Goal: Task Accomplishment & Management: Manage account settings

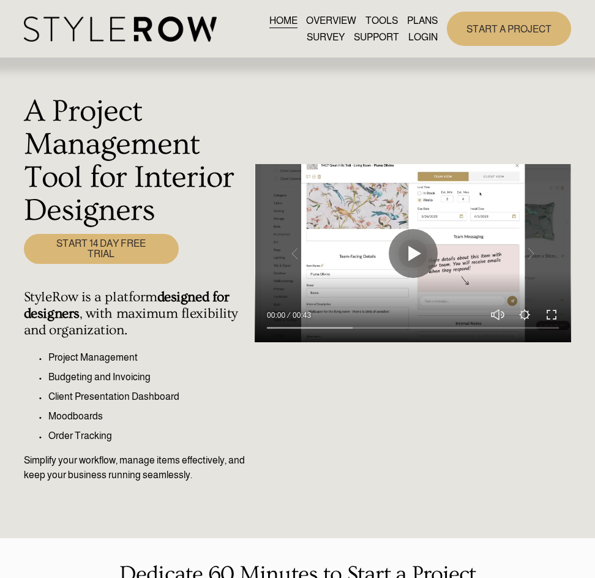
click at [418, 40] on link "LOGIN" at bounding box center [422, 37] width 29 height 17
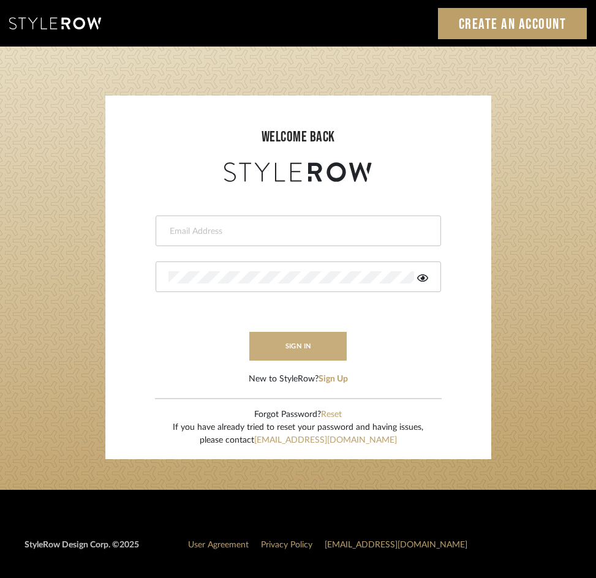
type input "jennifer@roomerslimited.com"
click at [278, 352] on button "sign in" at bounding box center [298, 346] width 98 height 29
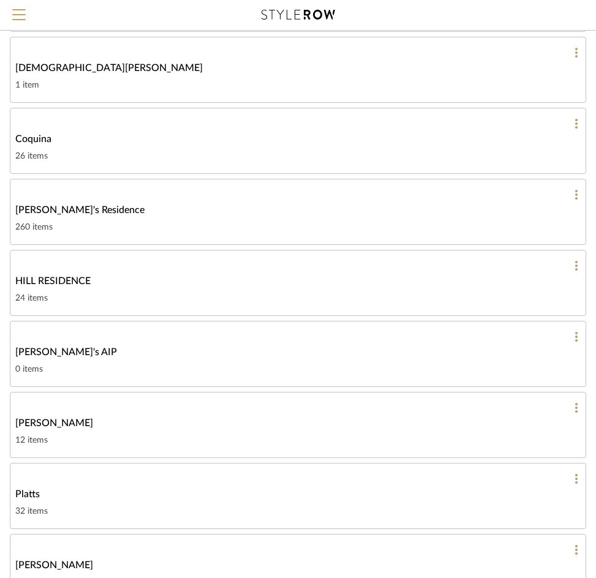
scroll to position [306, 0]
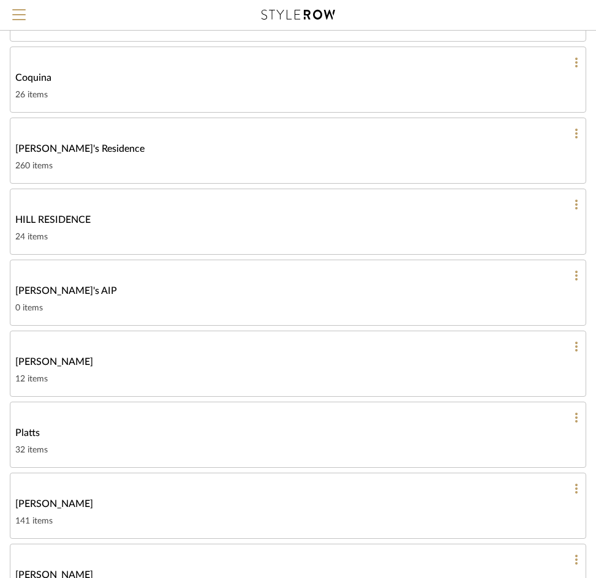
click at [75, 441] on link "Platts 32 items" at bounding box center [298, 435] width 576 height 66
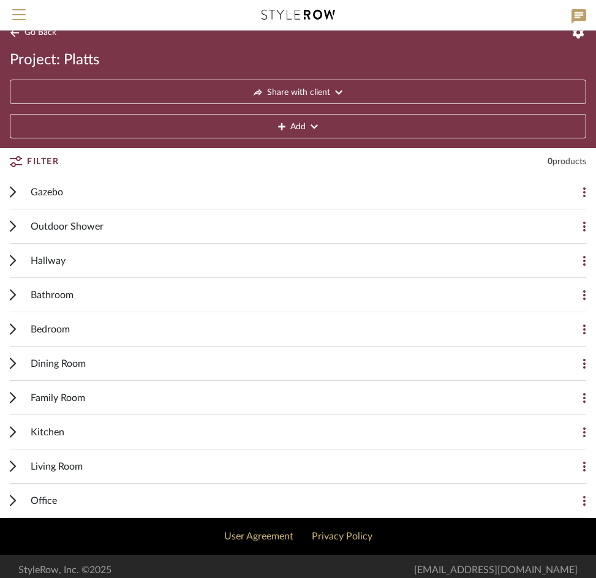
scroll to position [23, 0]
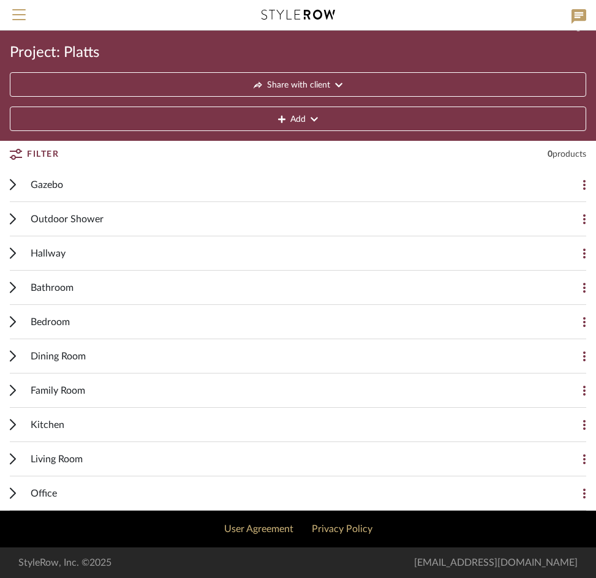
click at [61, 325] on span "Bedroom" at bounding box center [50, 322] width 39 height 15
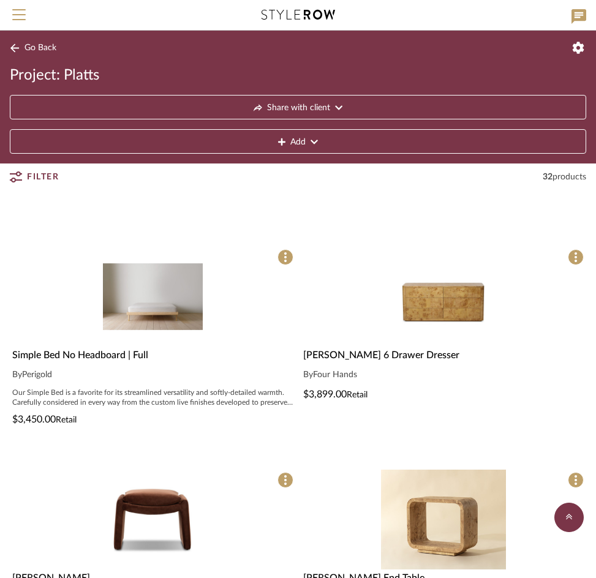
scroll to position [390, 0]
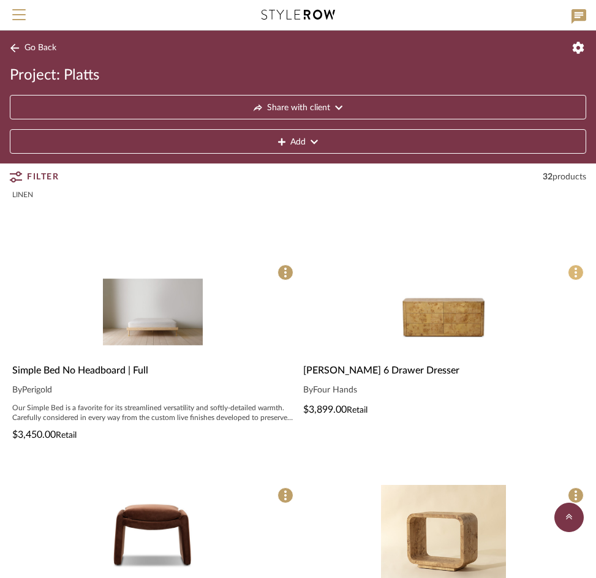
click at [572, 272] on span at bounding box center [576, 273] width 16 height 16
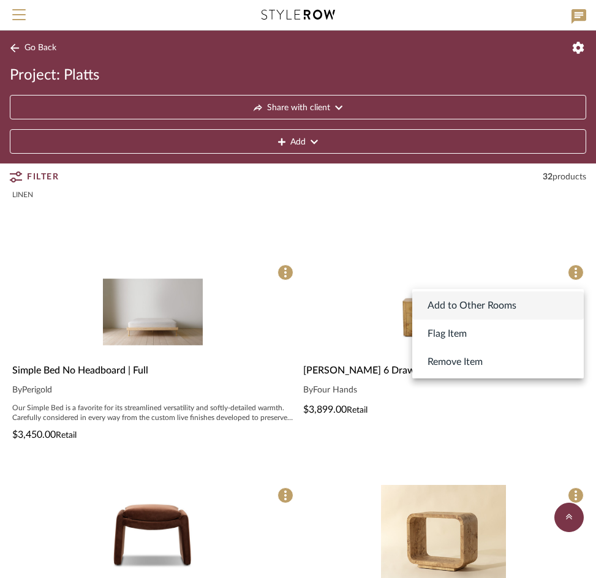
click at [463, 304] on span "Add to Other Rooms" at bounding box center [471, 305] width 89 height 15
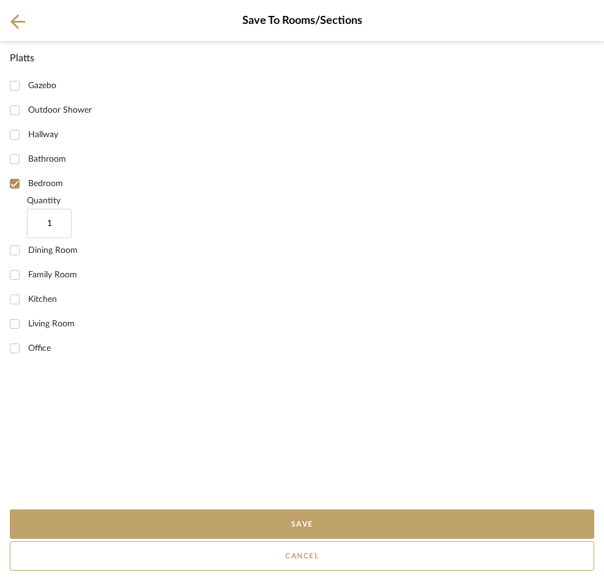
click at [10, 22] on button at bounding box center [17, 20] width 15 height 15
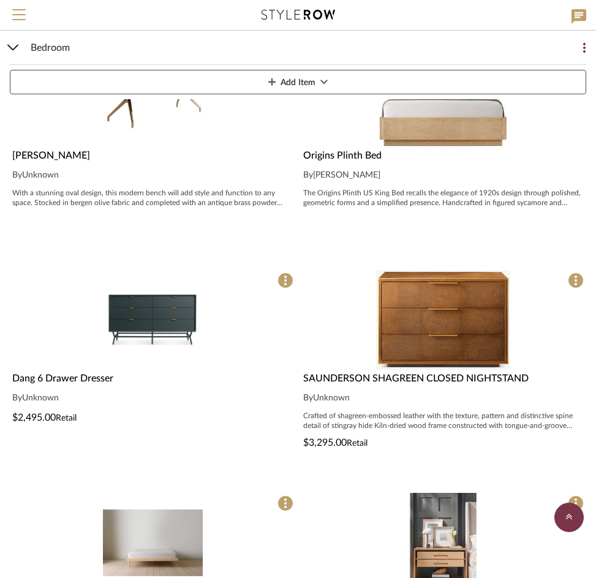
scroll to position [2166, 0]
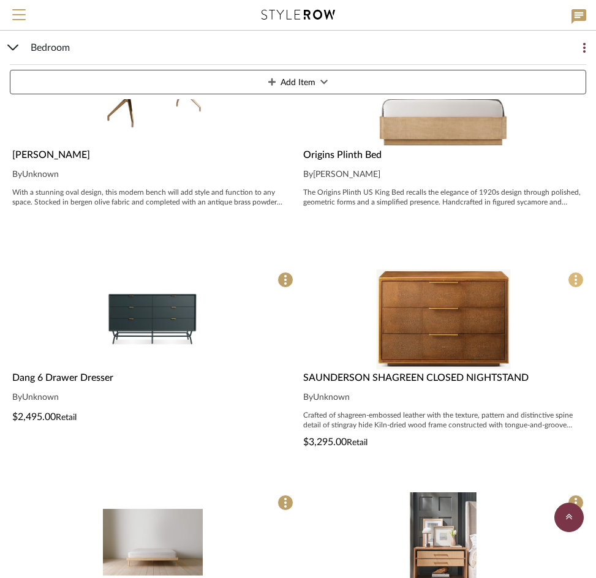
click at [571, 281] on span at bounding box center [576, 280] width 16 height 16
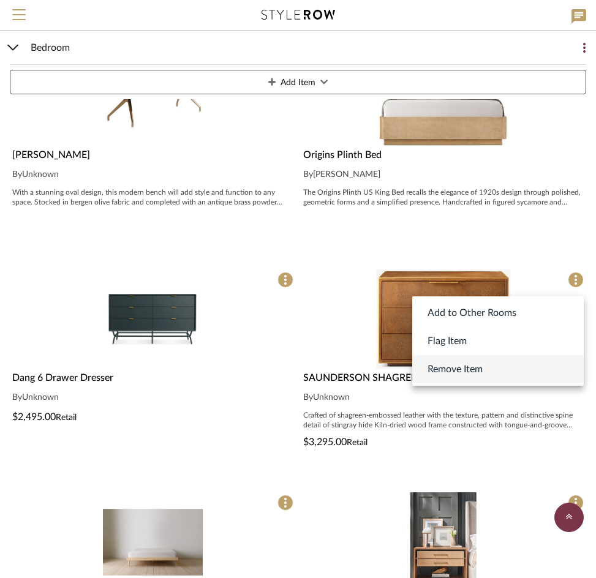
click at [487, 366] on button "Remove Item" at bounding box center [497, 369] width 171 height 28
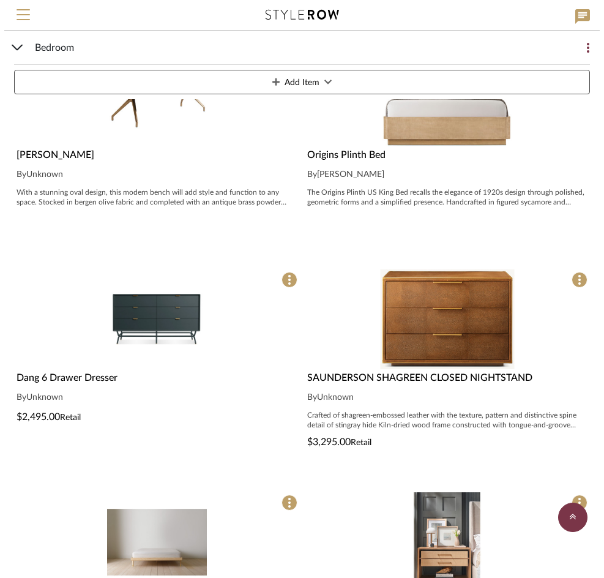
scroll to position [0, 0]
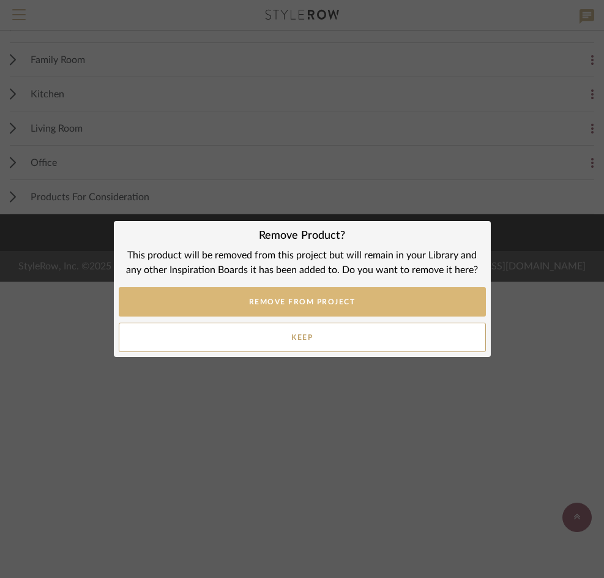
click at [317, 309] on button "REMOVE FROM PROJECT" at bounding box center [302, 301] width 367 height 29
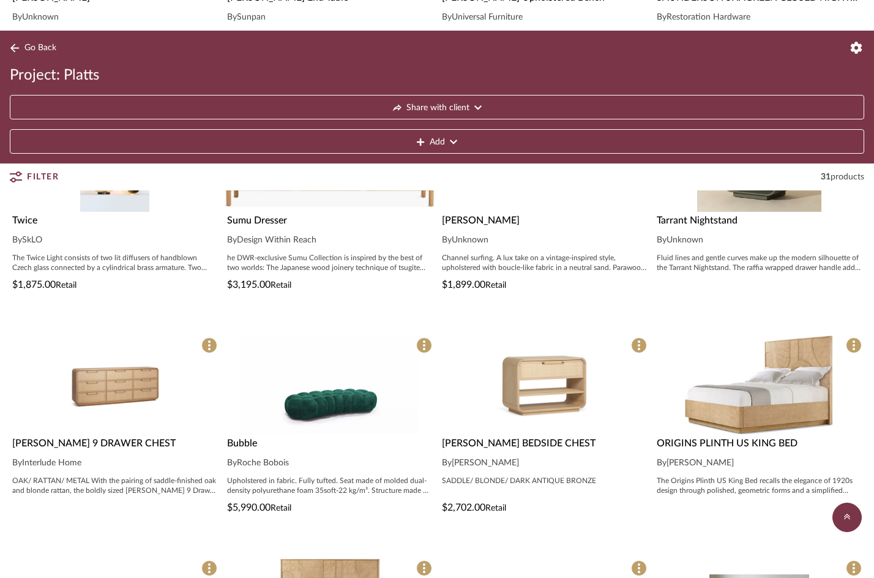
scroll to position [639, 0]
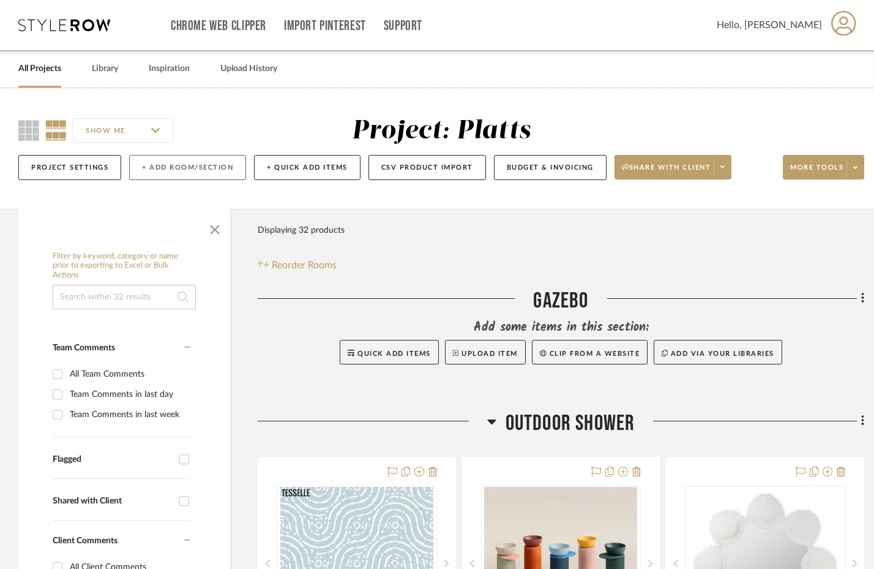
click at [165, 170] on button "+ Add Room/Section" at bounding box center [187, 167] width 117 height 25
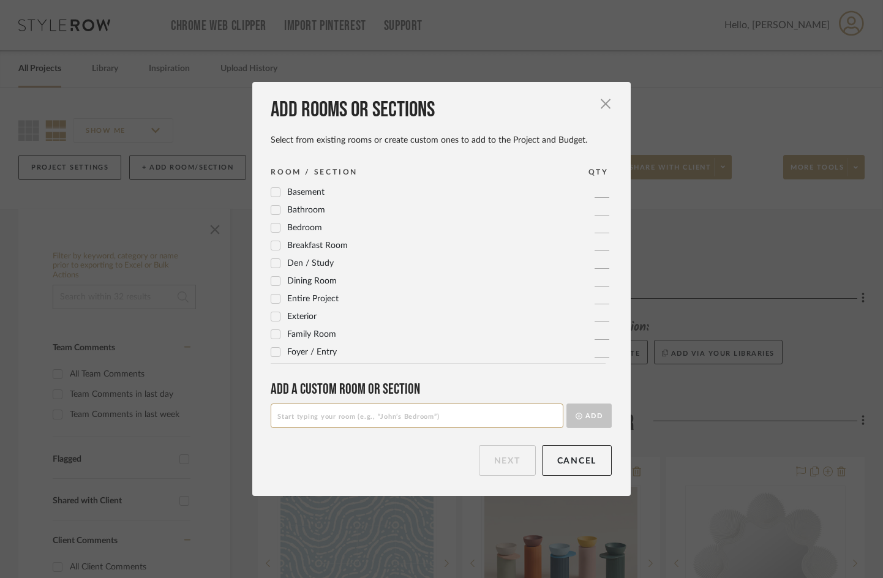
click at [272, 228] on icon at bounding box center [276, 228] width 8 height 6
click at [276, 227] on div at bounding box center [276, 228] width 10 height 10
click at [333, 419] on input at bounding box center [417, 415] width 293 height 24
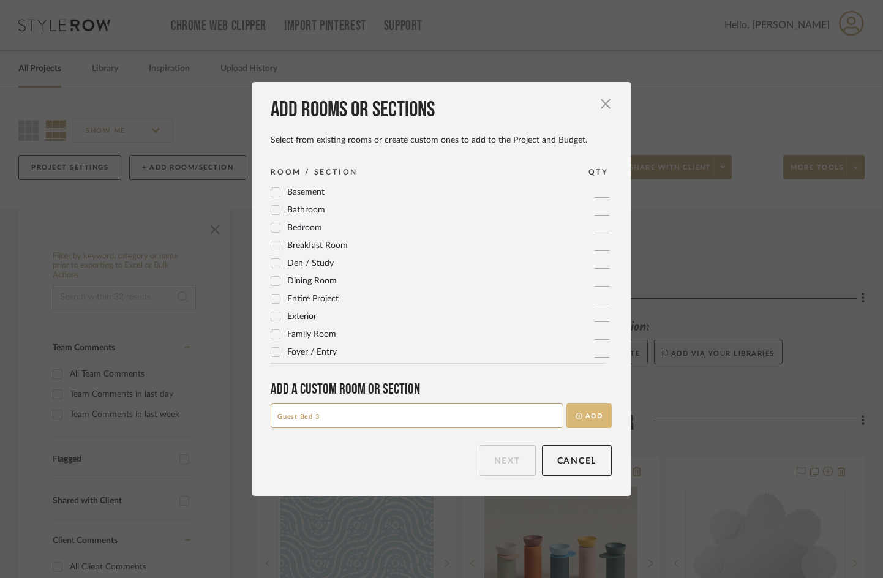
type input "Guest Bed 3"
click at [579, 418] on button "Add" at bounding box center [588, 415] width 45 height 24
click at [296, 245] on span "Bedroom" at bounding box center [304, 245] width 35 height 9
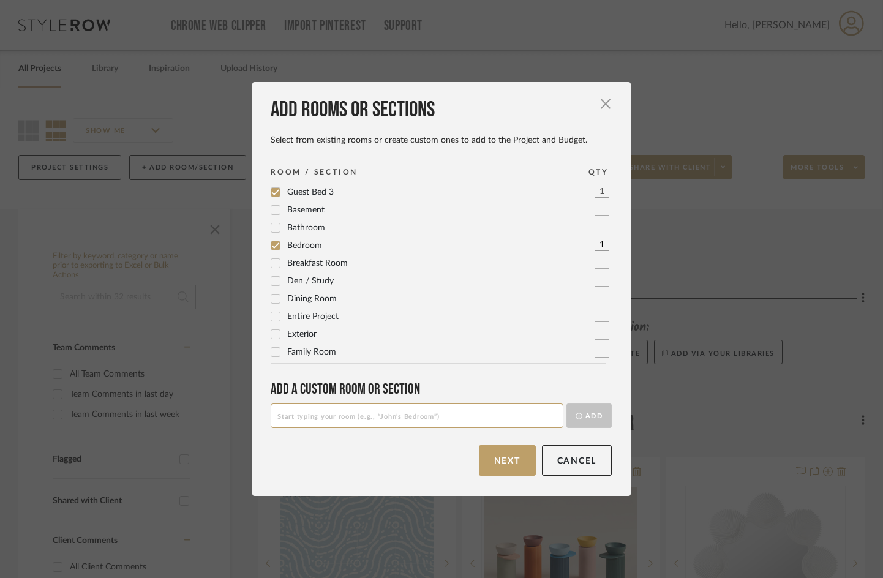
click at [296, 245] on span "Bedroom" at bounding box center [304, 245] width 35 height 9
click at [356, 420] on input at bounding box center [417, 415] width 293 height 24
type input "Guest Bed 2"
click at [580, 419] on button "Add" at bounding box center [588, 415] width 45 height 24
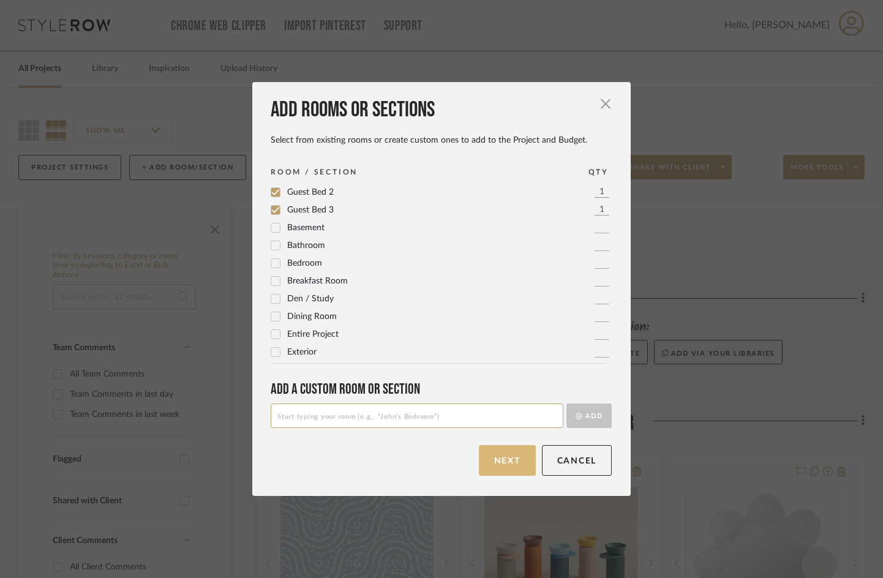
click at [498, 463] on button "Next" at bounding box center [507, 460] width 57 height 31
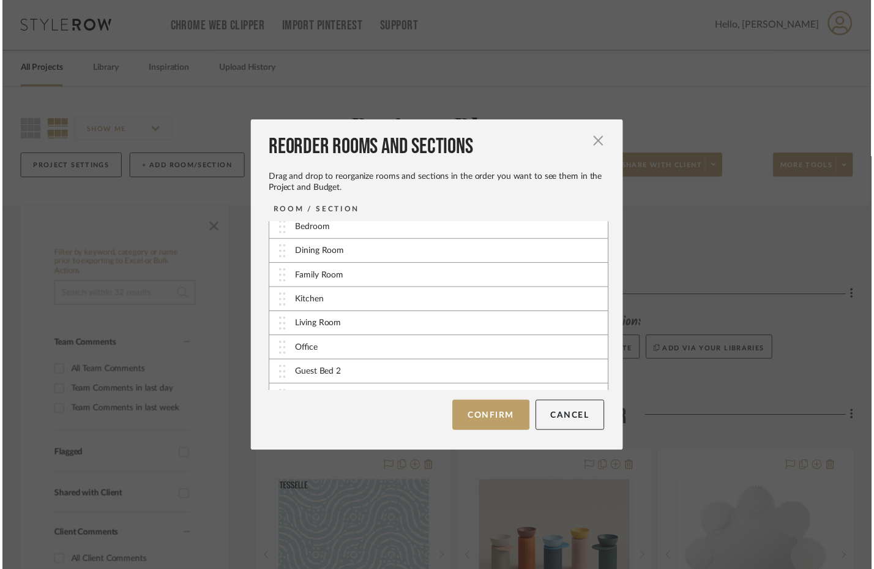
scroll to position [123, 0]
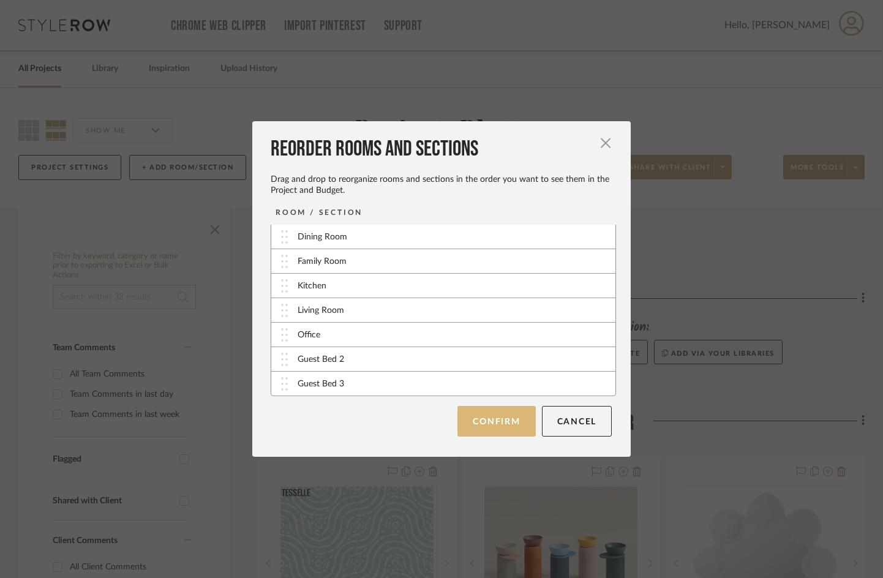
click at [513, 426] on button "Confirm" at bounding box center [496, 421] width 78 height 31
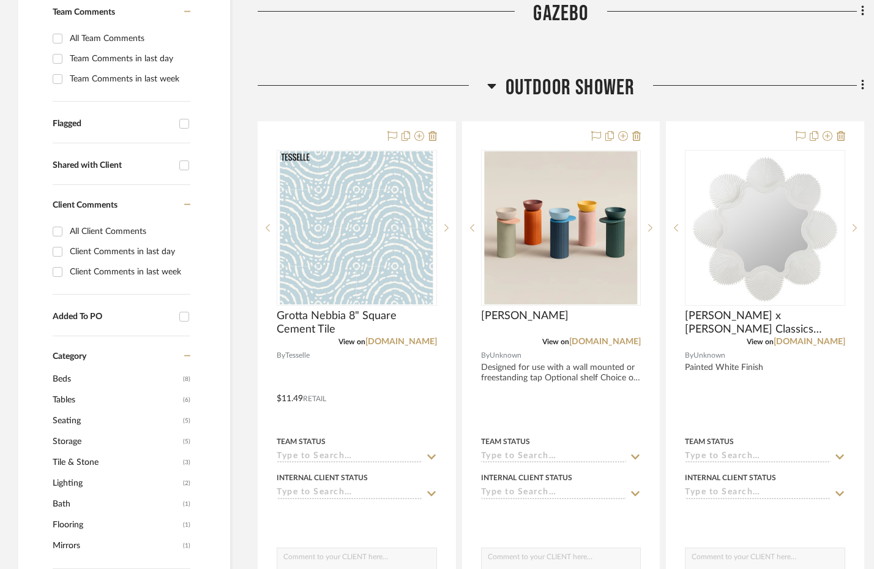
scroll to position [245, 0]
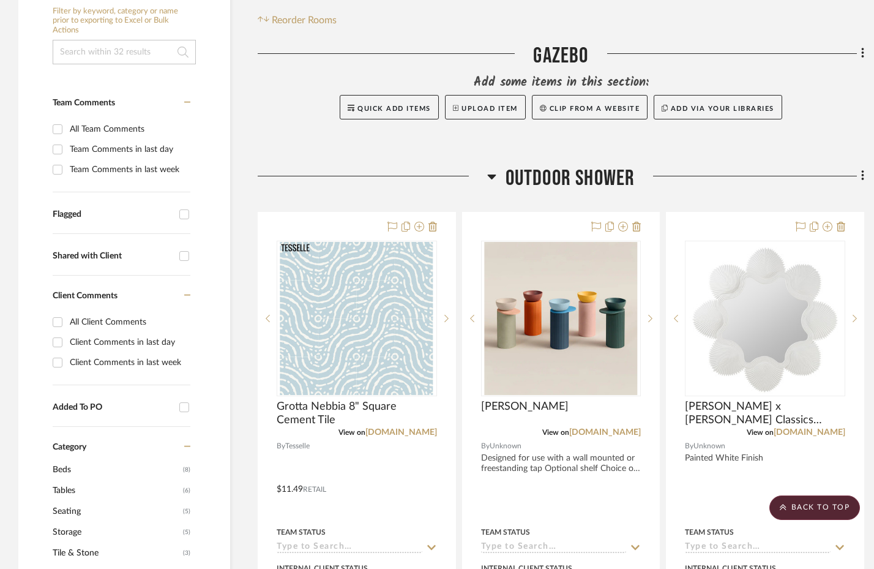
click at [492, 173] on icon at bounding box center [491, 176] width 9 height 15
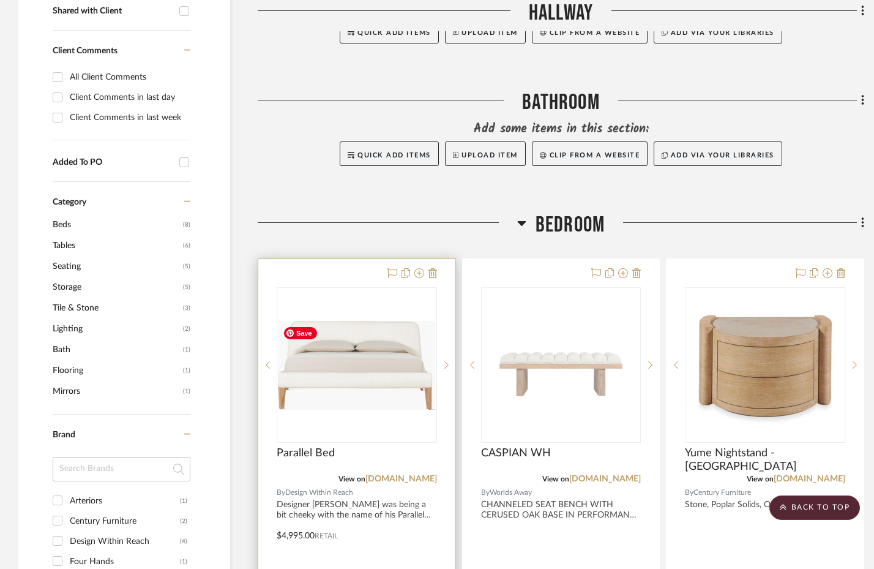
scroll to position [612, 0]
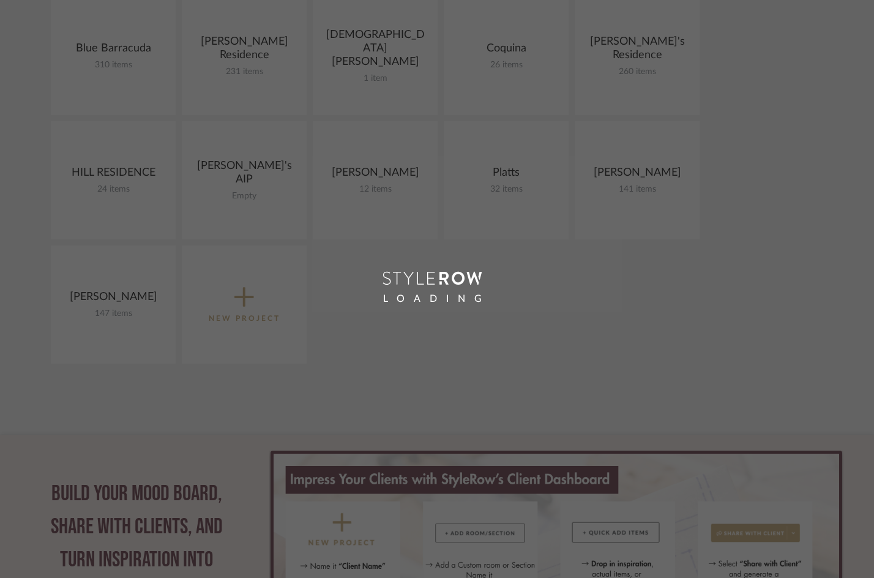
scroll to position [306, 0]
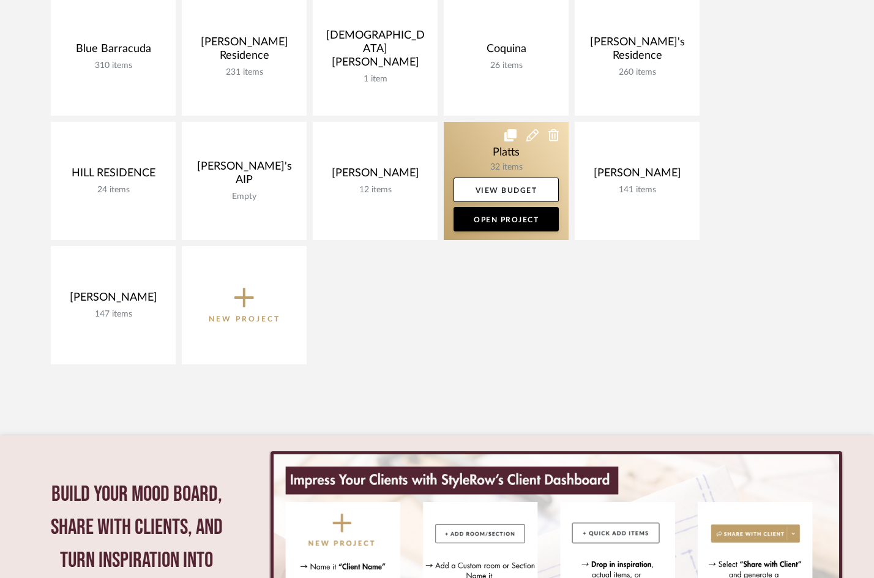
click at [536, 174] on link at bounding box center [506, 181] width 125 height 118
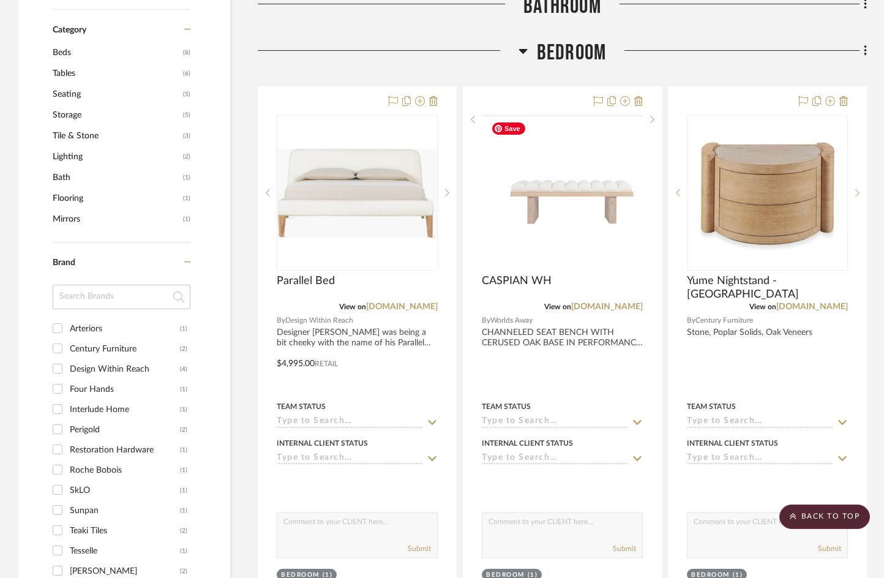
scroll to position [674, 0]
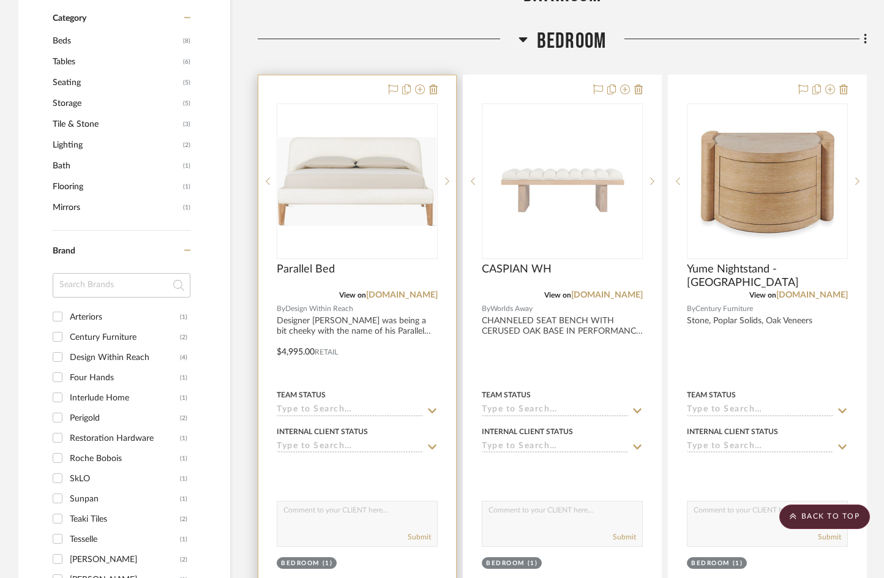
click at [357, 128] on div "0" at bounding box center [357, 181] width 160 height 154
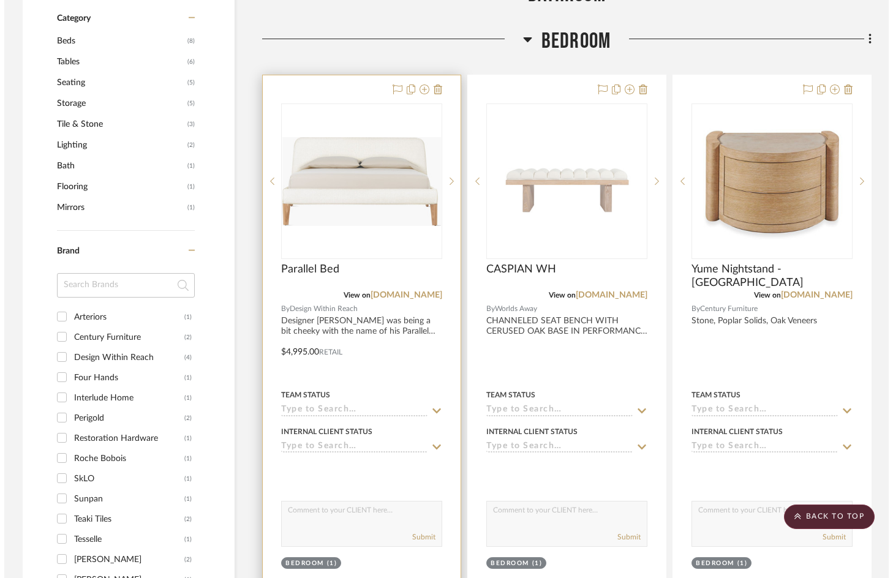
scroll to position [0, 0]
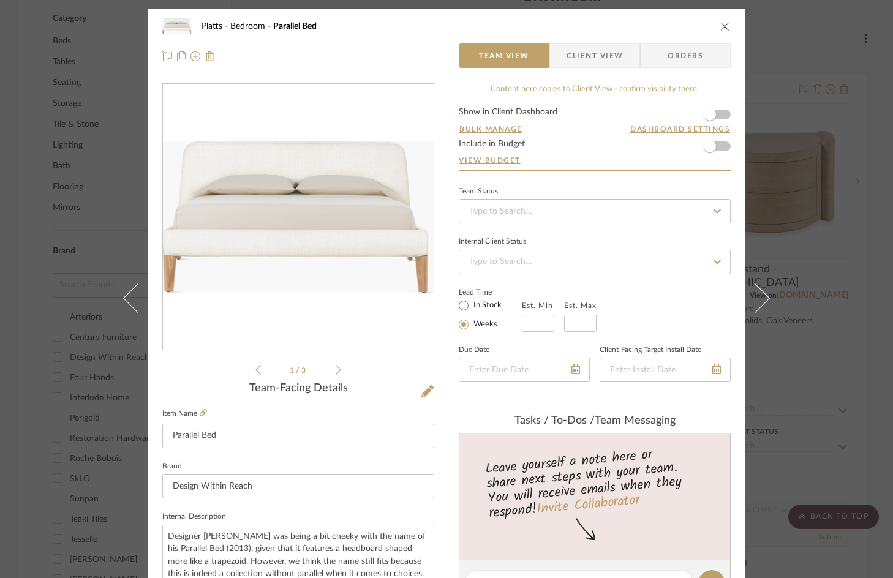
click at [723, 29] on icon "close" at bounding box center [725, 26] width 10 height 10
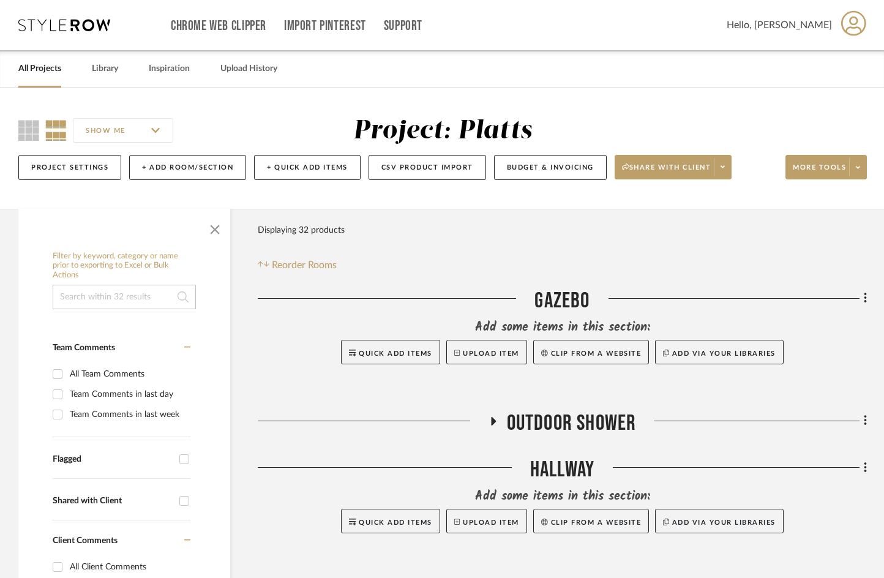
click at [41, 65] on link "All Projects" at bounding box center [39, 69] width 43 height 17
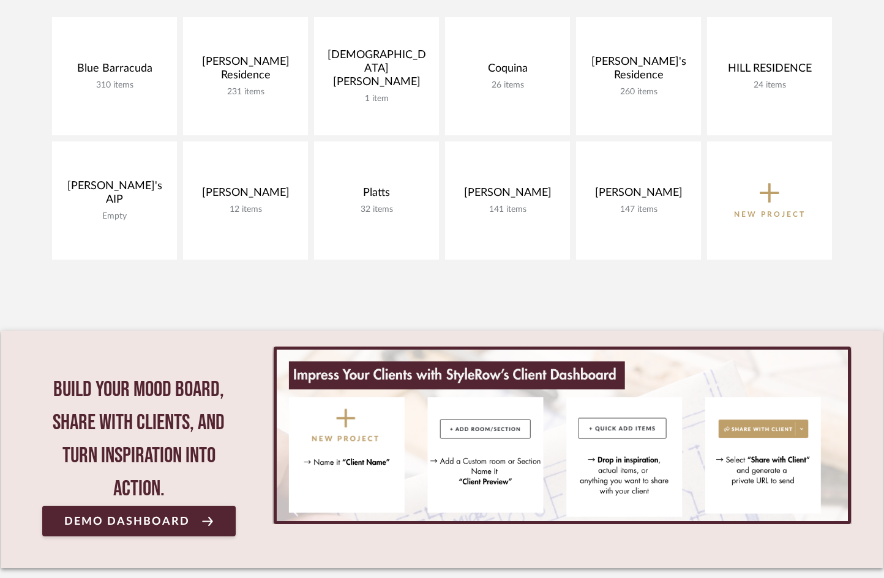
scroll to position [306, 0]
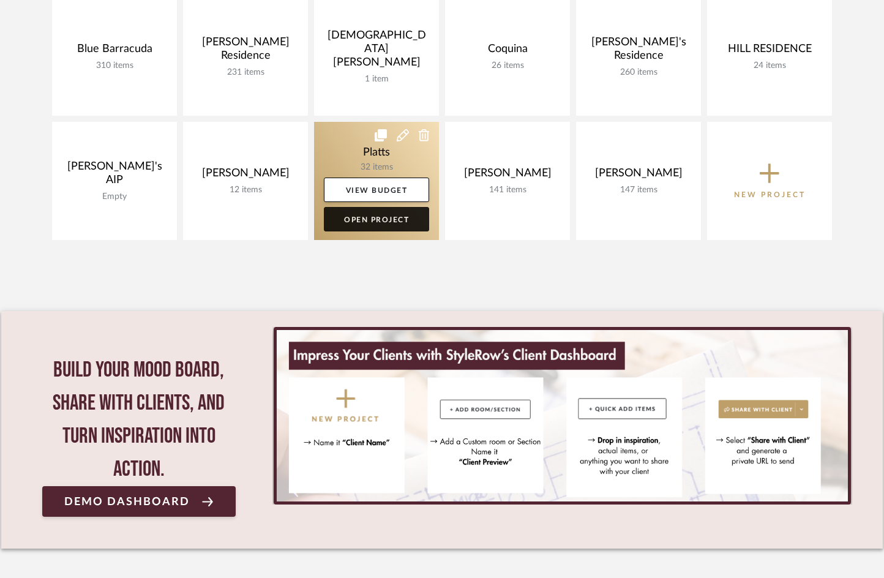
click at [343, 219] on link "Open Project" at bounding box center [376, 219] width 105 height 24
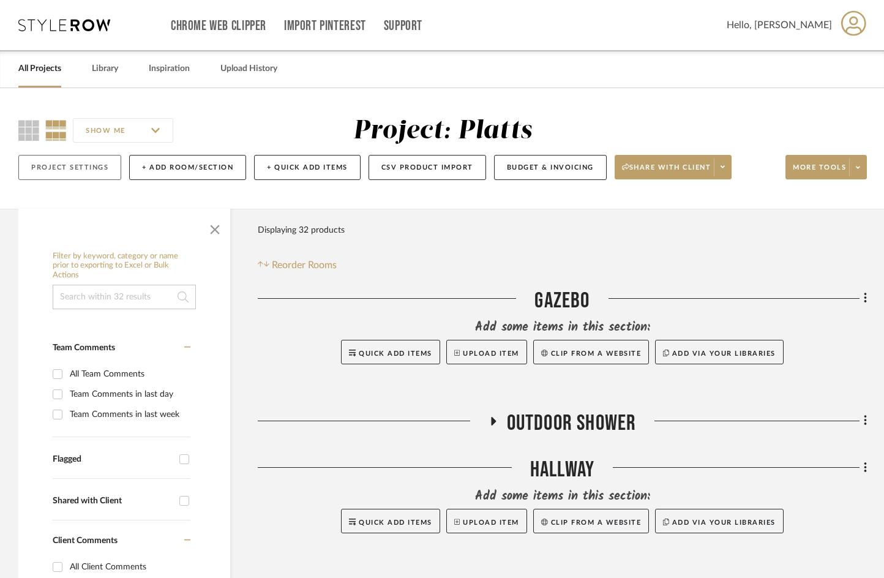
click at [61, 171] on button "Project Settings" at bounding box center [69, 167] width 103 height 25
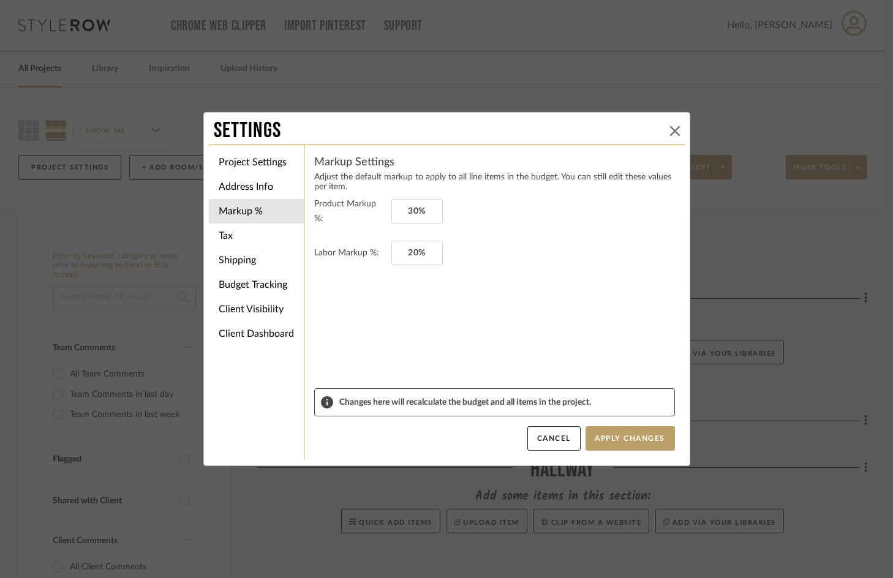
click at [674, 132] on icon at bounding box center [675, 131] width 10 height 10
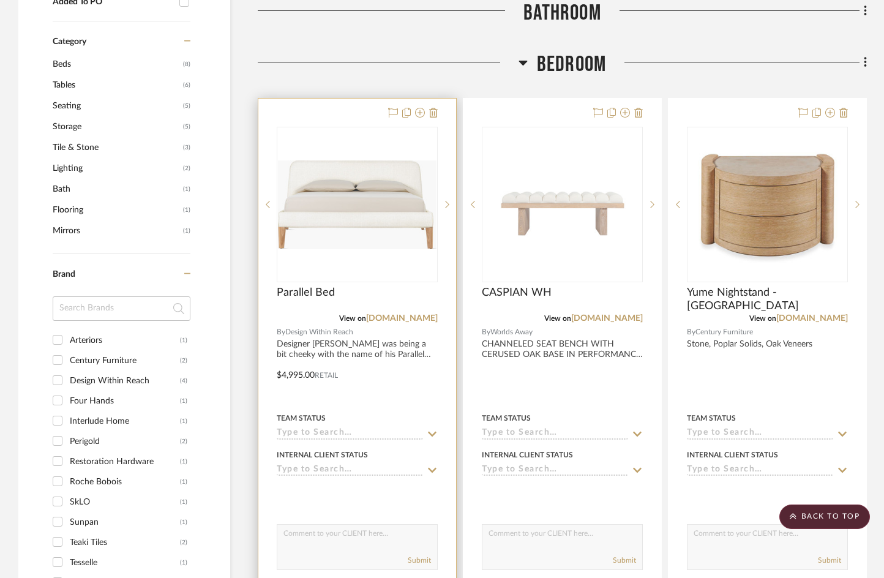
scroll to position [674, 0]
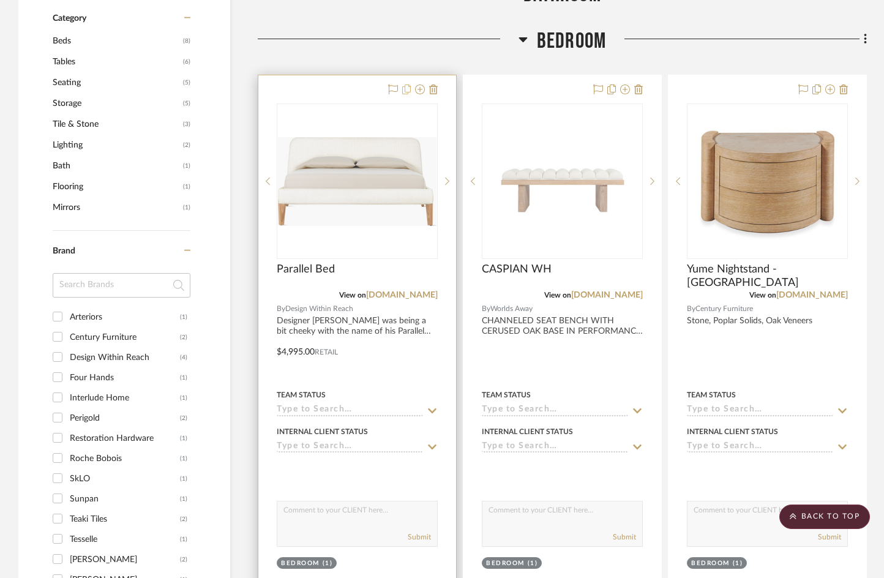
click at [407, 89] on icon at bounding box center [406, 89] width 9 height 10
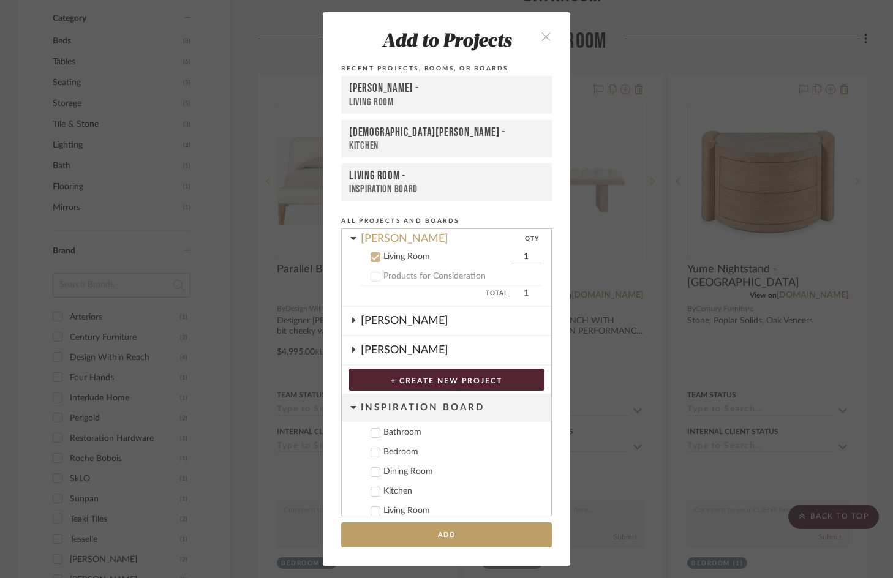
scroll to position [247, 0]
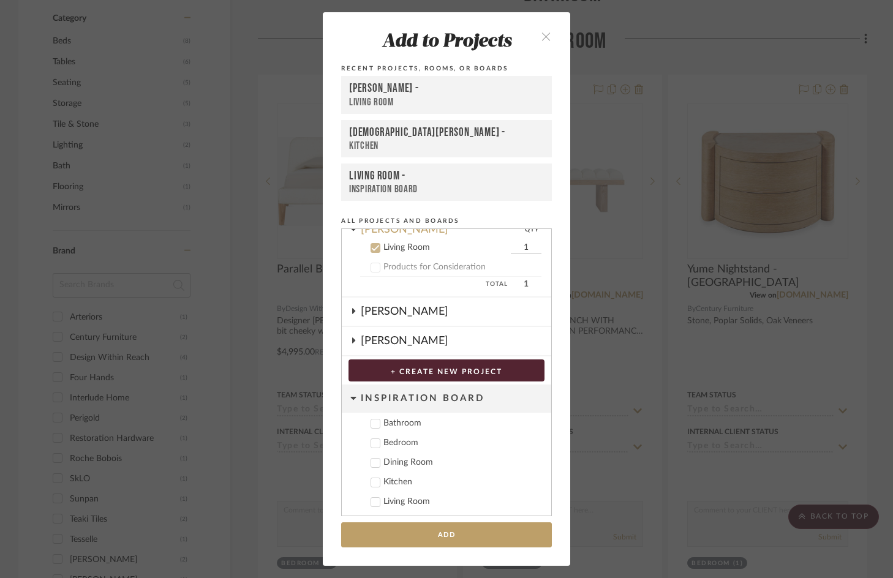
click at [541, 38] on icon "close" at bounding box center [546, 36] width 10 height 10
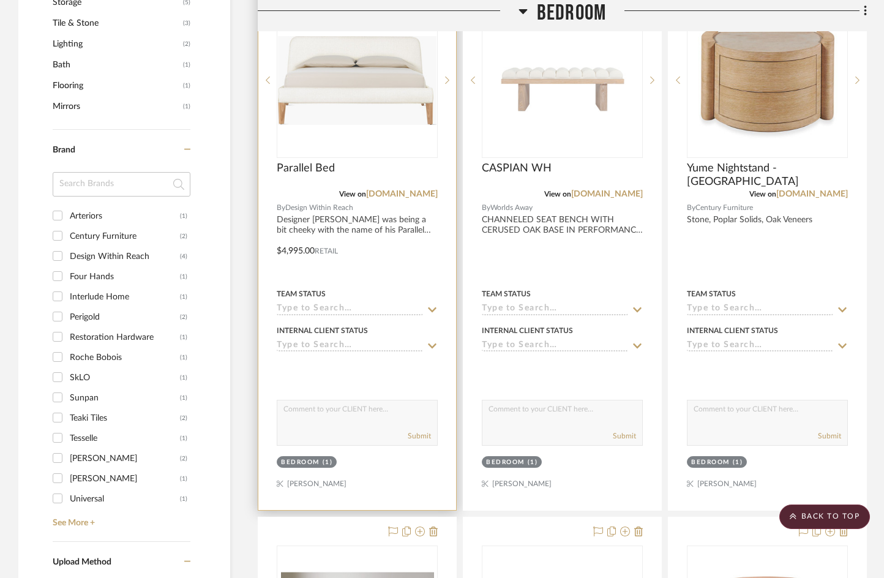
scroll to position [796, 0]
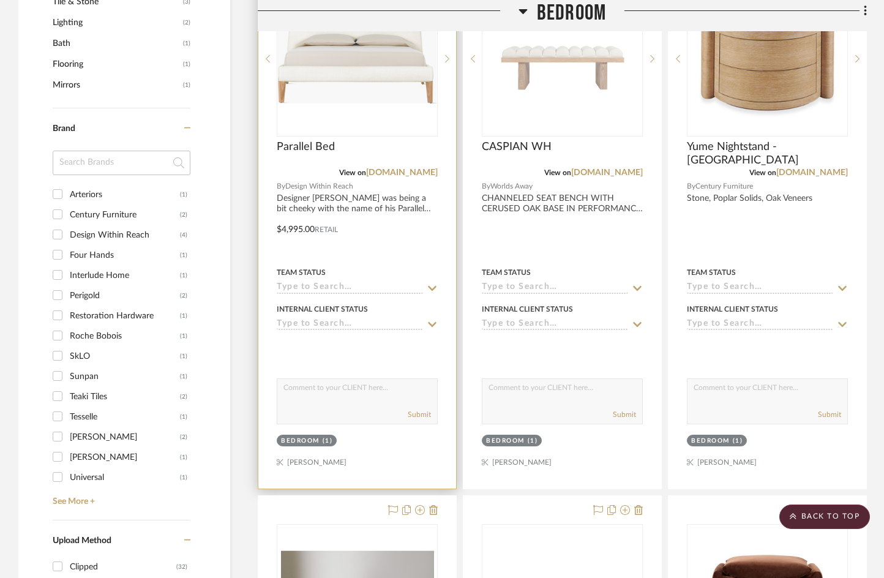
click at [325, 441] on div "(1)" at bounding box center [328, 441] width 10 height 9
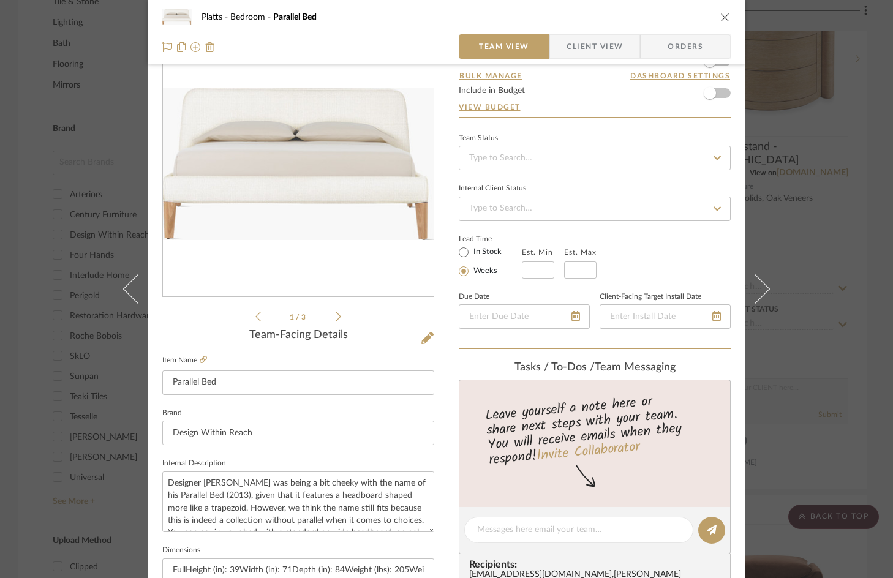
scroll to position [0, 0]
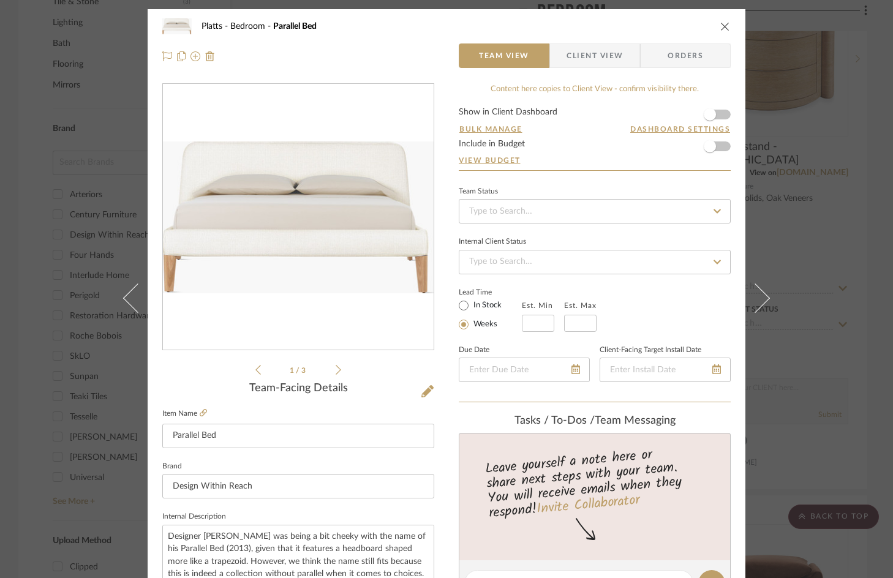
click at [721, 27] on icon "close" at bounding box center [725, 26] width 10 height 10
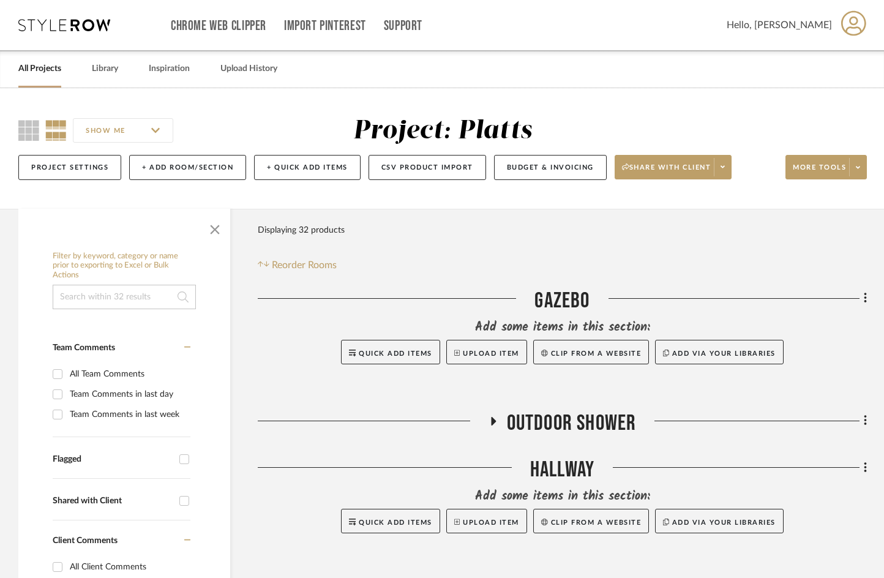
click at [54, 129] on icon at bounding box center [55, 130] width 21 height 21
click at [97, 72] on link "Library" at bounding box center [105, 69] width 26 height 17
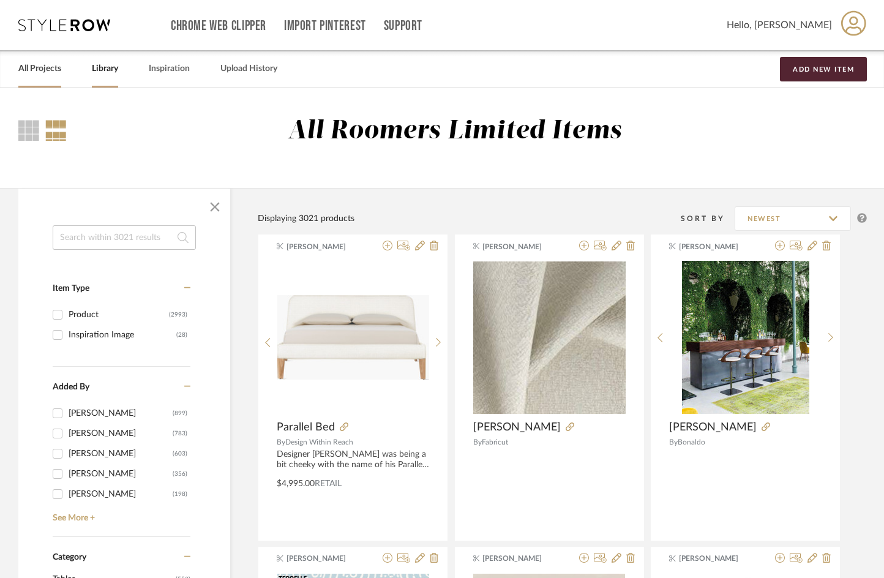
click at [39, 68] on link "All Projects" at bounding box center [39, 69] width 43 height 17
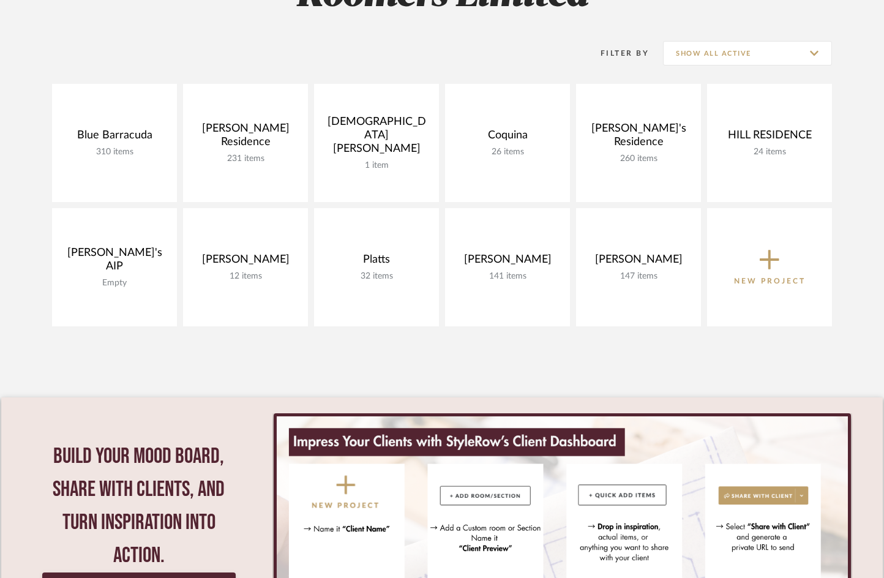
scroll to position [245, 0]
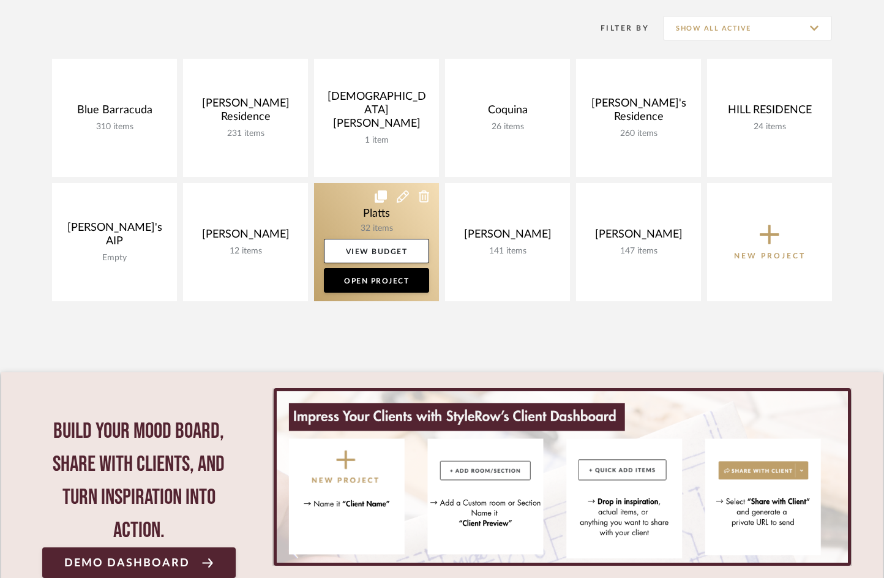
click at [400, 200] on icon at bounding box center [403, 196] width 12 height 12
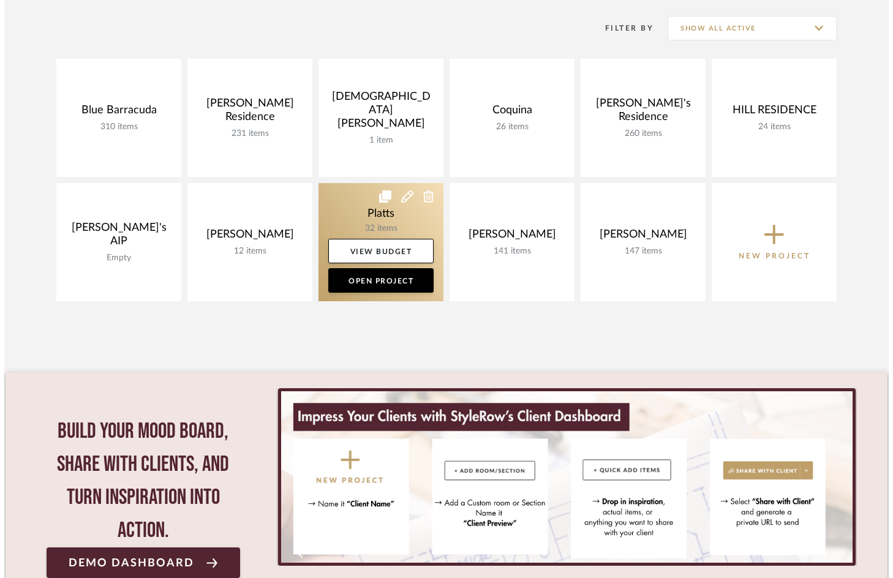
scroll to position [0, 0]
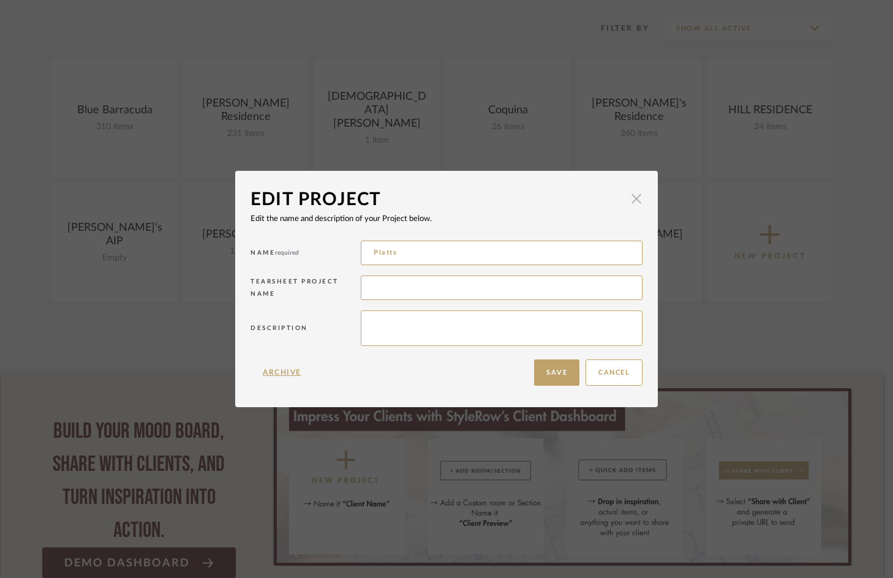
click at [629, 198] on span "button" at bounding box center [636, 198] width 24 height 24
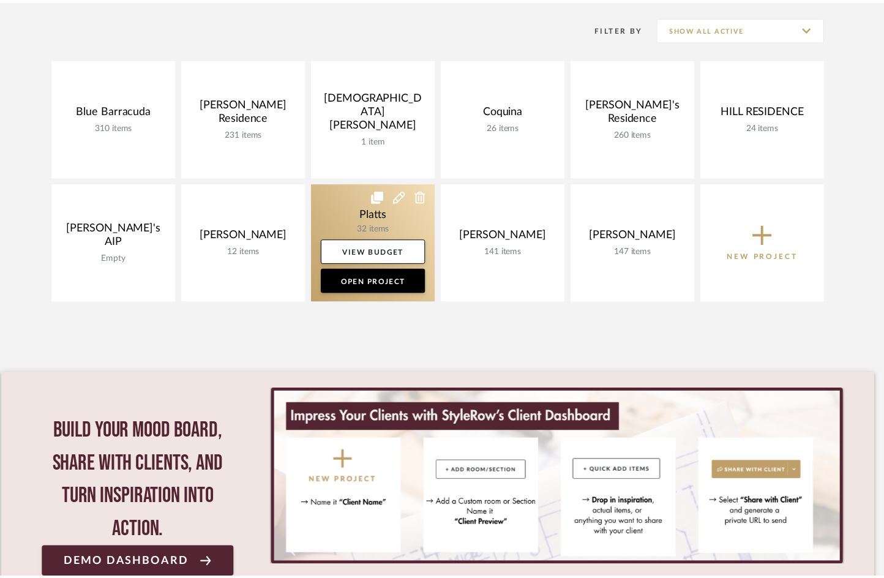
scroll to position [245, 0]
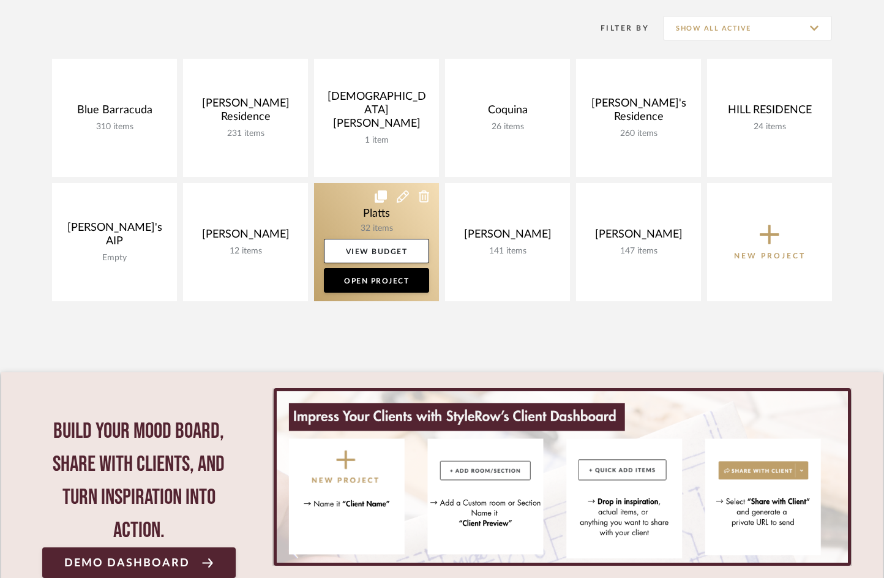
click at [382, 195] on icon at bounding box center [381, 196] width 12 height 12
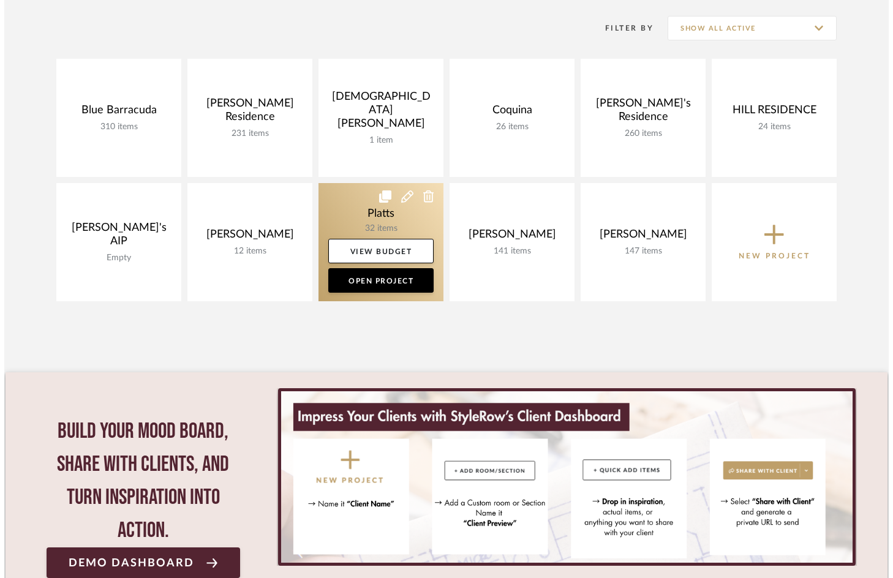
scroll to position [0, 0]
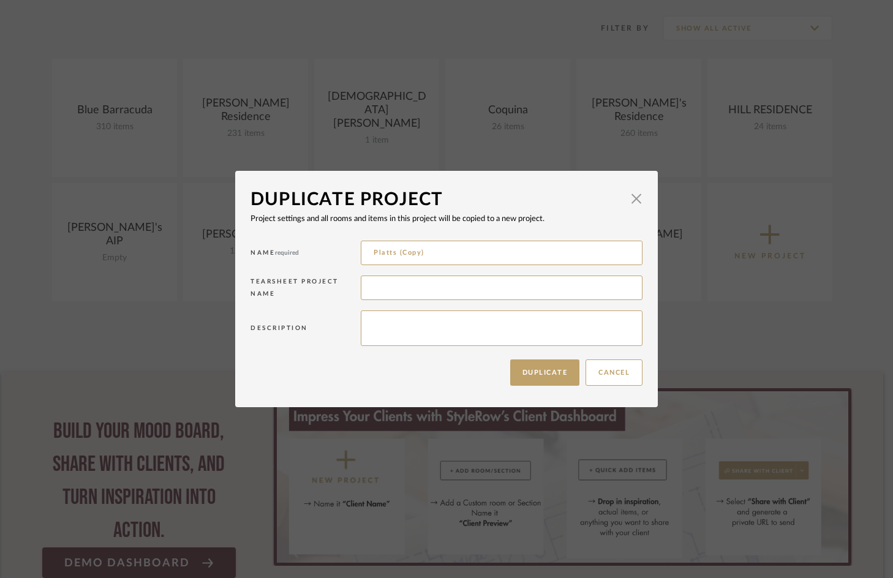
click at [640, 203] on dialog-content "Duplicate Project × Project settings and all rooms and items in this project wi…" at bounding box center [446, 289] width 422 height 236
click at [637, 200] on span "button" at bounding box center [636, 198] width 24 height 24
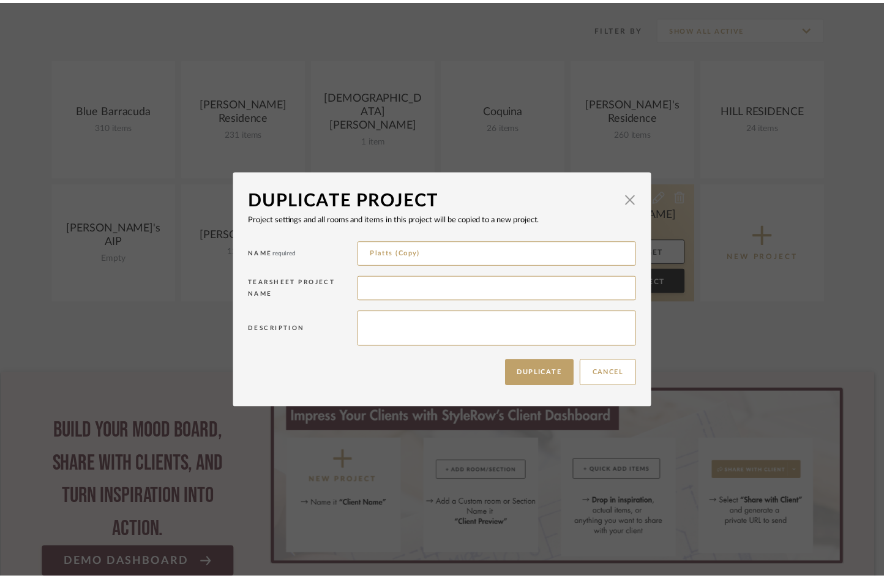
scroll to position [245, 0]
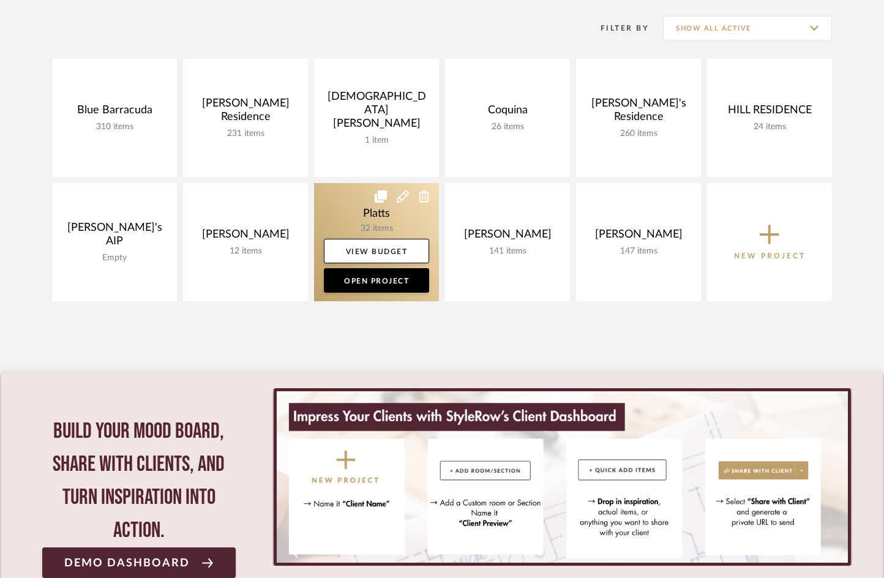
click at [361, 226] on link at bounding box center [376, 242] width 125 height 118
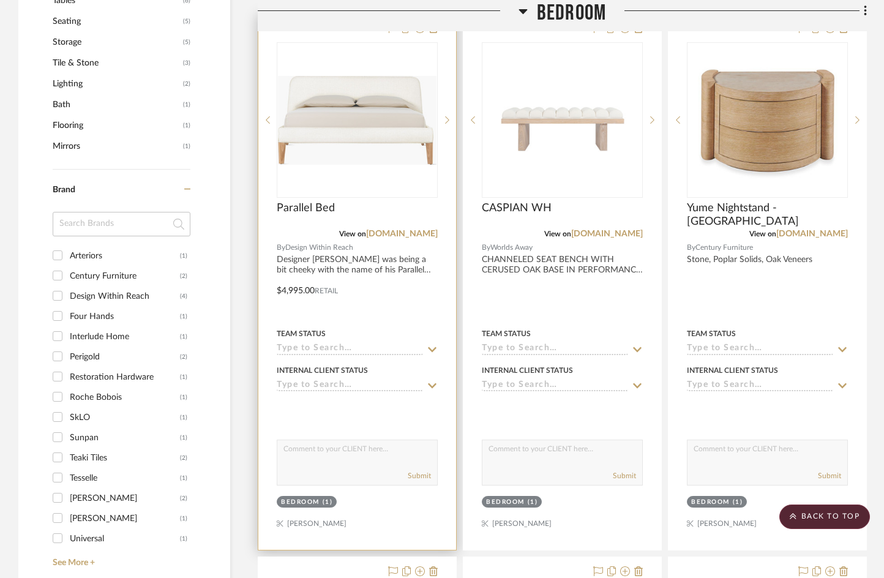
scroll to position [796, 0]
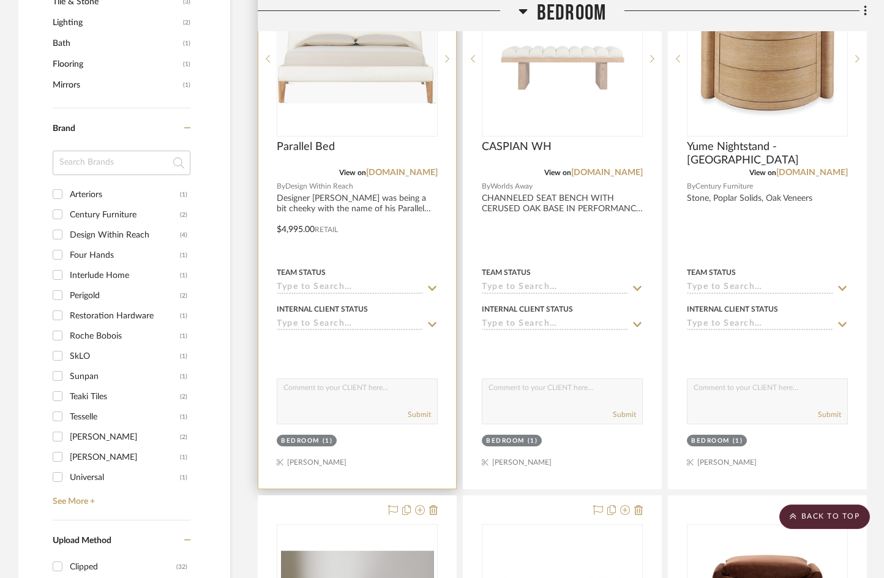
click at [302, 440] on div "Bedroom" at bounding box center [300, 441] width 39 height 9
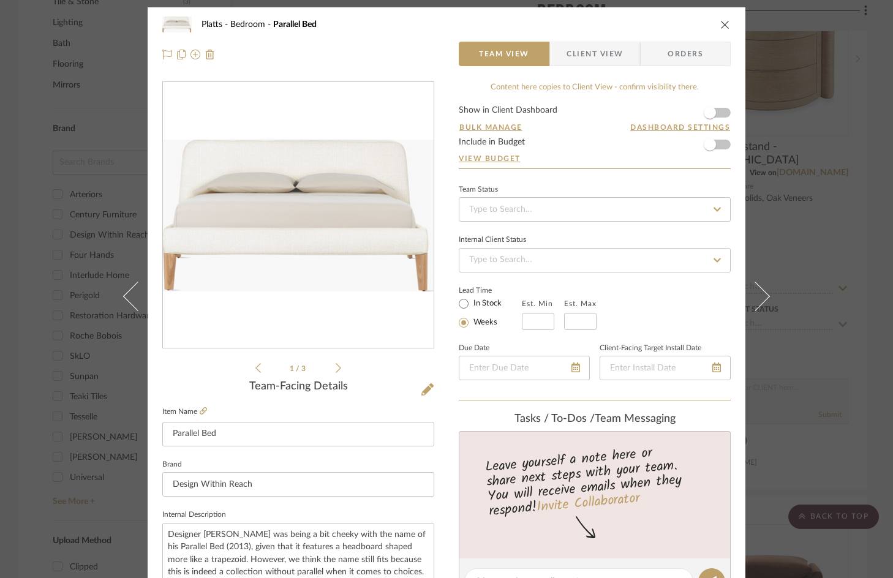
scroll to position [0, 0]
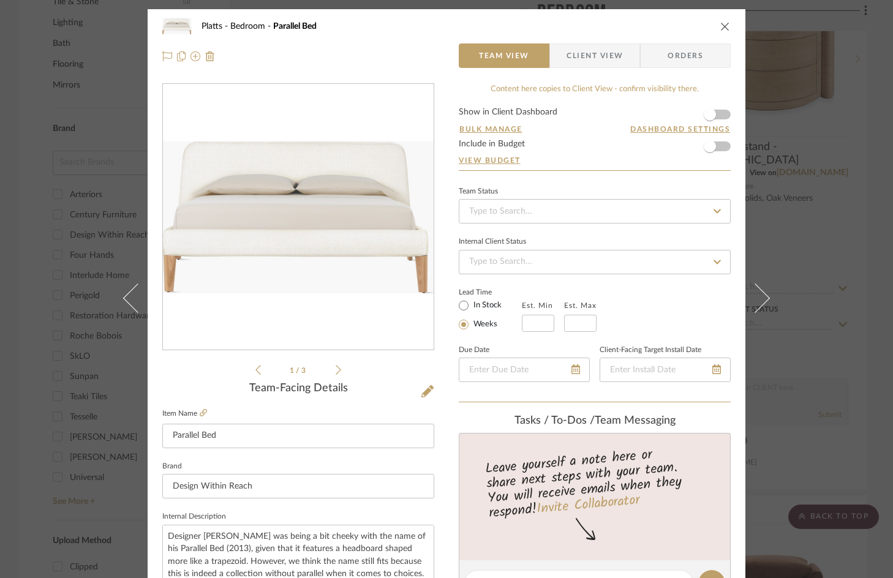
click at [720, 29] on icon "close" at bounding box center [725, 26] width 10 height 10
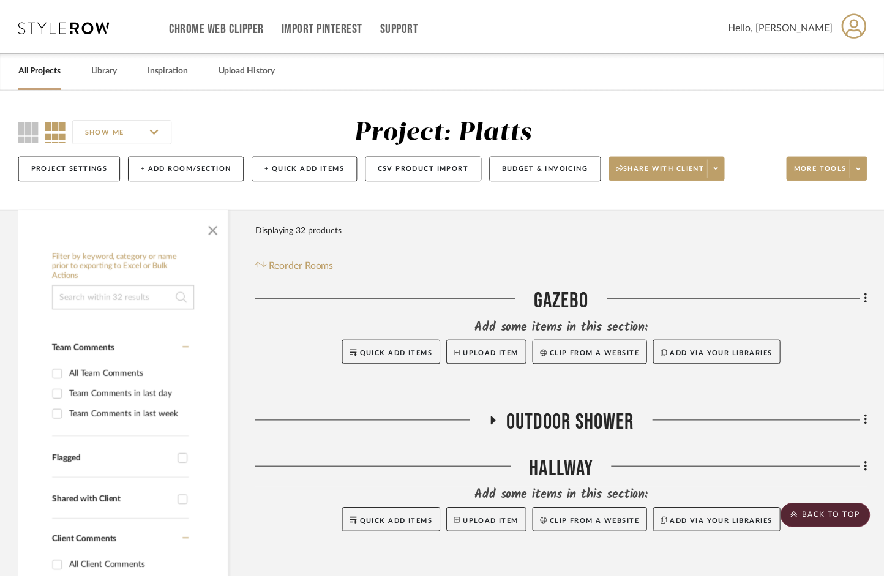
scroll to position [796, 0]
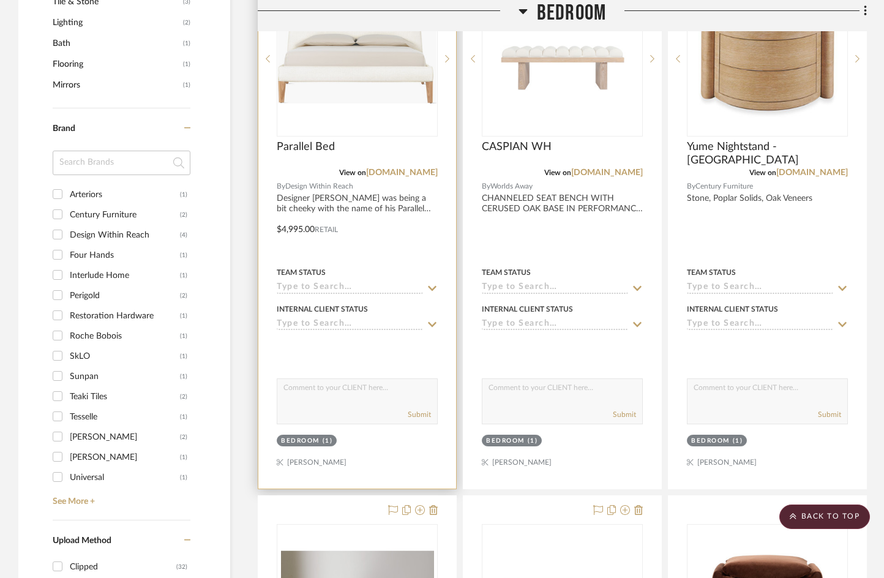
click at [329, 464] on div at bounding box center [357, 221] width 198 height 536
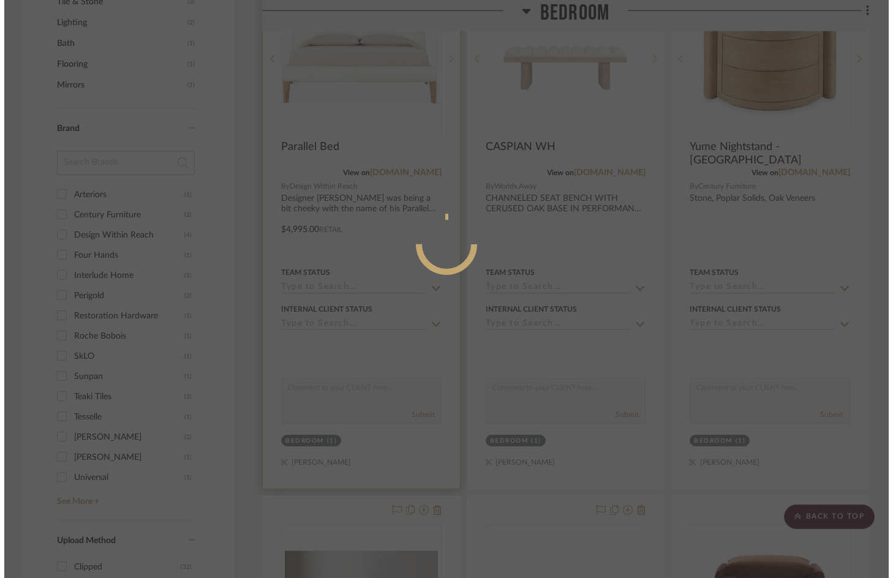
scroll to position [0, 0]
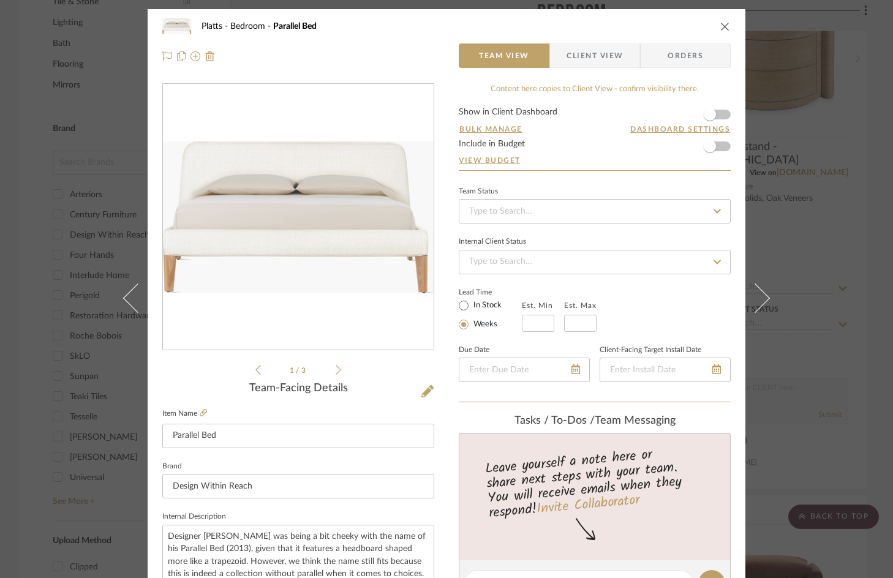
click at [711, 28] on div "Platts Bedroom Parallel Bed" at bounding box center [446, 26] width 568 height 24
click at [722, 28] on icon "close" at bounding box center [725, 26] width 10 height 10
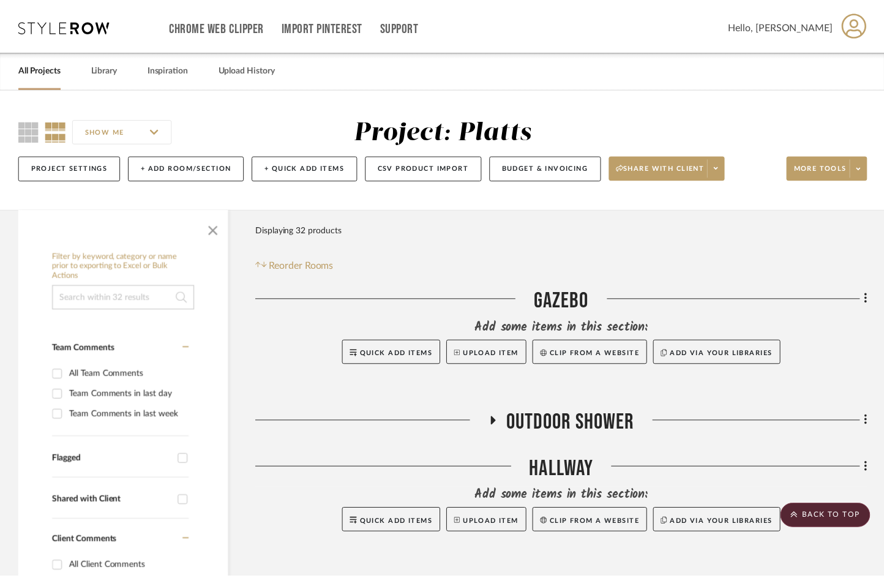
scroll to position [796, 0]
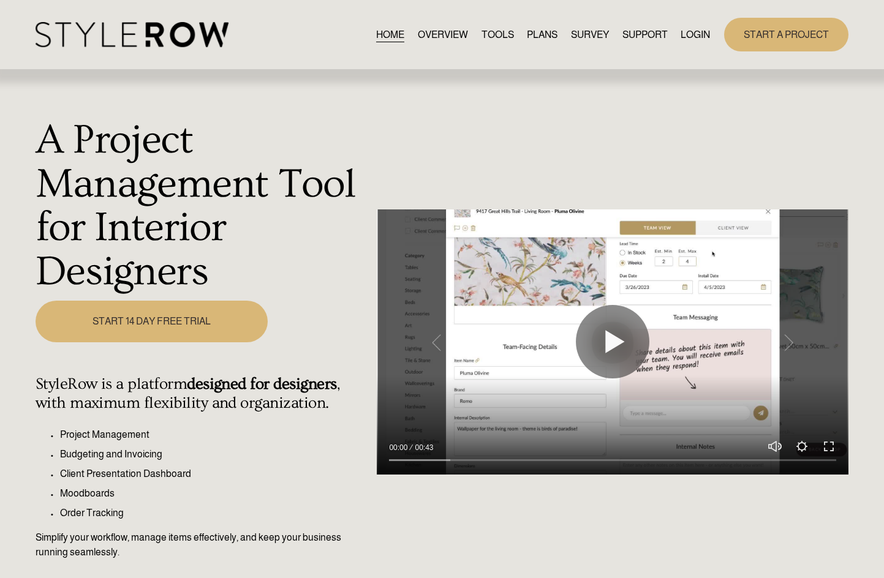
click at [690, 35] on link "LOGIN" at bounding box center [694, 34] width 29 height 17
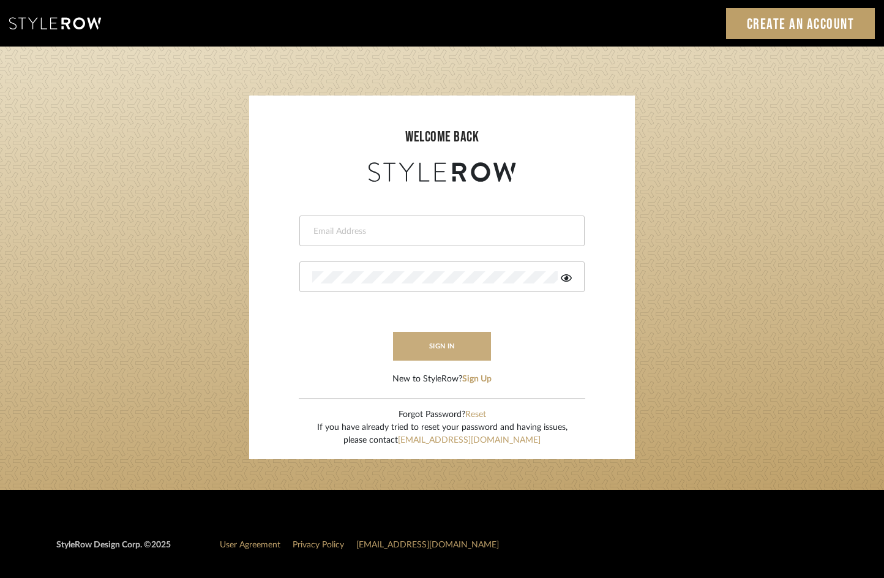
type input "[PERSON_NAME][EMAIL_ADDRESS][DOMAIN_NAME]"
click at [448, 353] on button "sign in" at bounding box center [442, 346] width 98 height 29
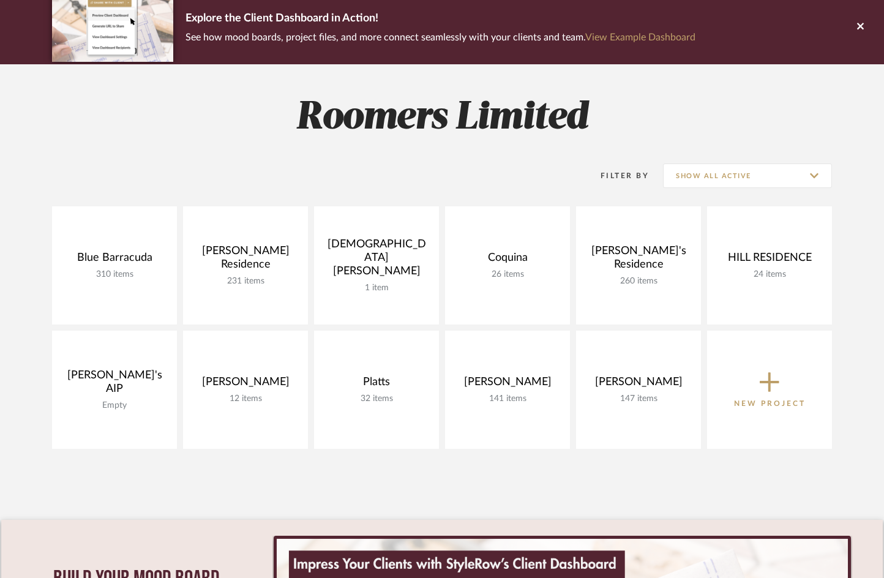
scroll to position [122, 0]
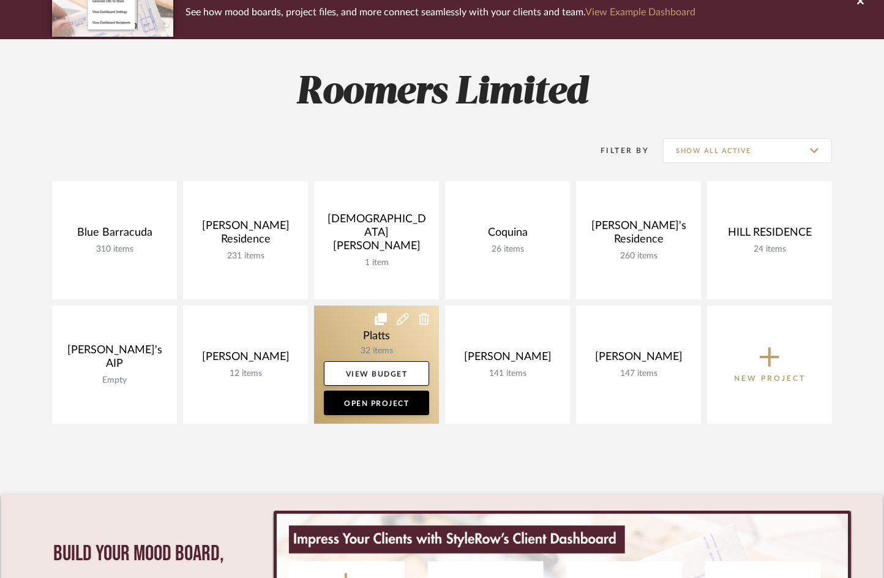
click at [339, 327] on link at bounding box center [376, 365] width 125 height 118
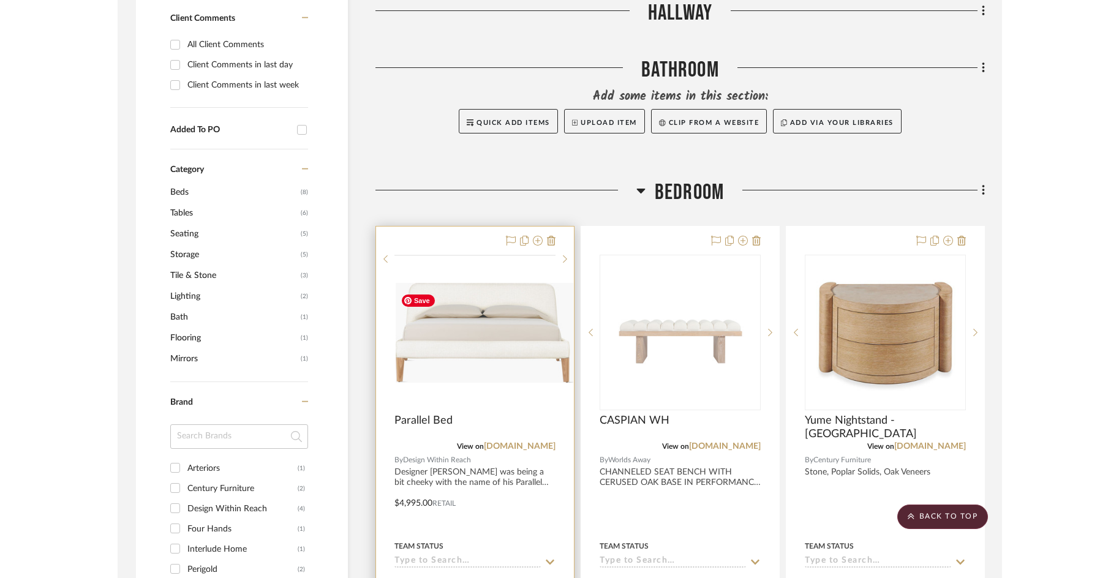
scroll to position [551, 0]
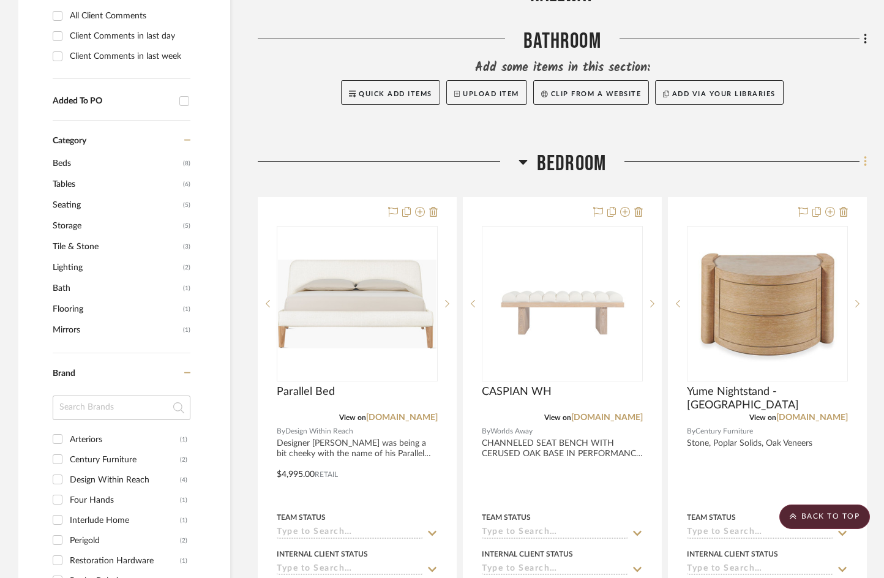
click at [864, 161] on icon at bounding box center [866, 161] width 4 height 13
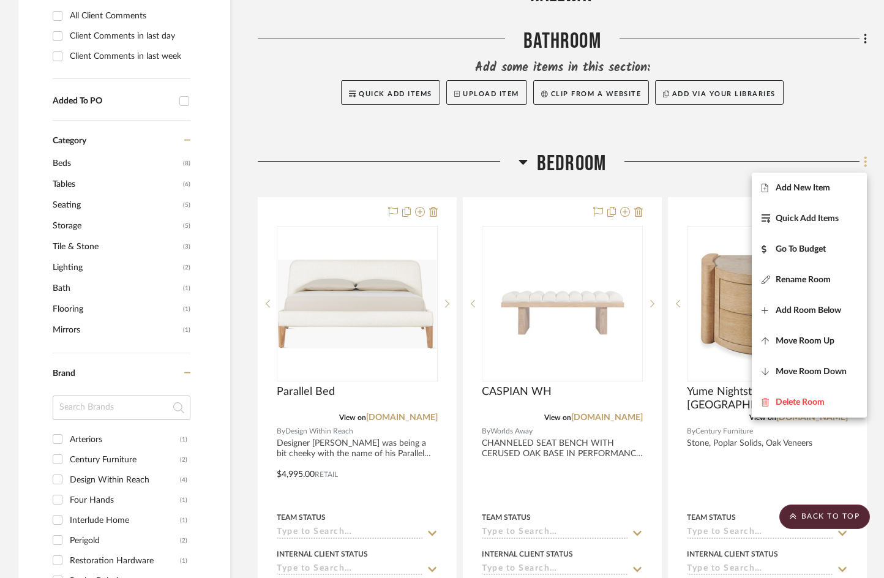
click at [863, 162] on div at bounding box center [442, 289] width 884 height 578
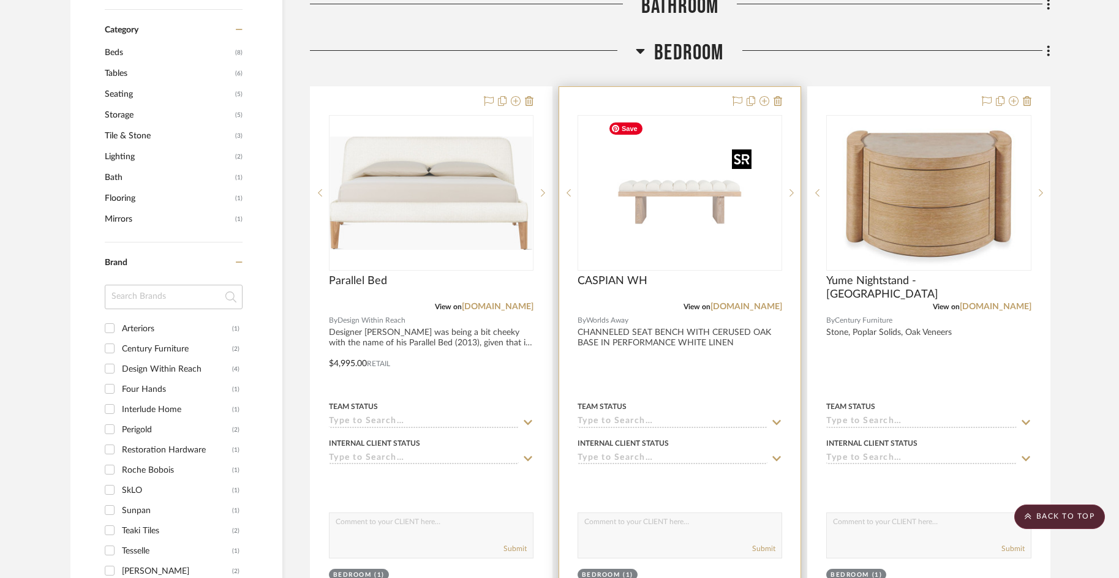
scroll to position [674, 0]
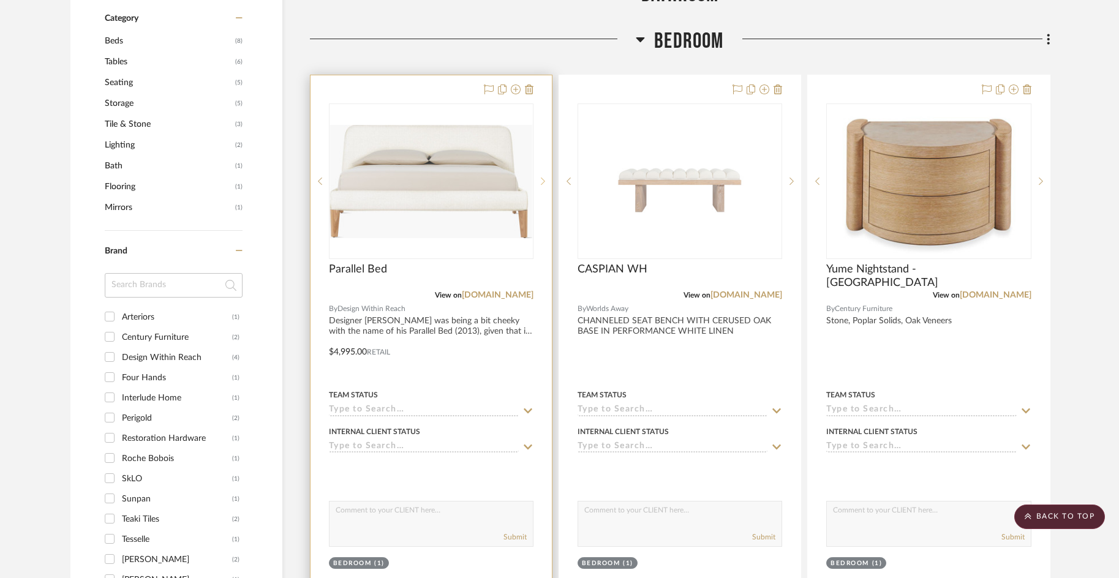
click at [544, 183] on icon at bounding box center [543, 181] width 4 height 9
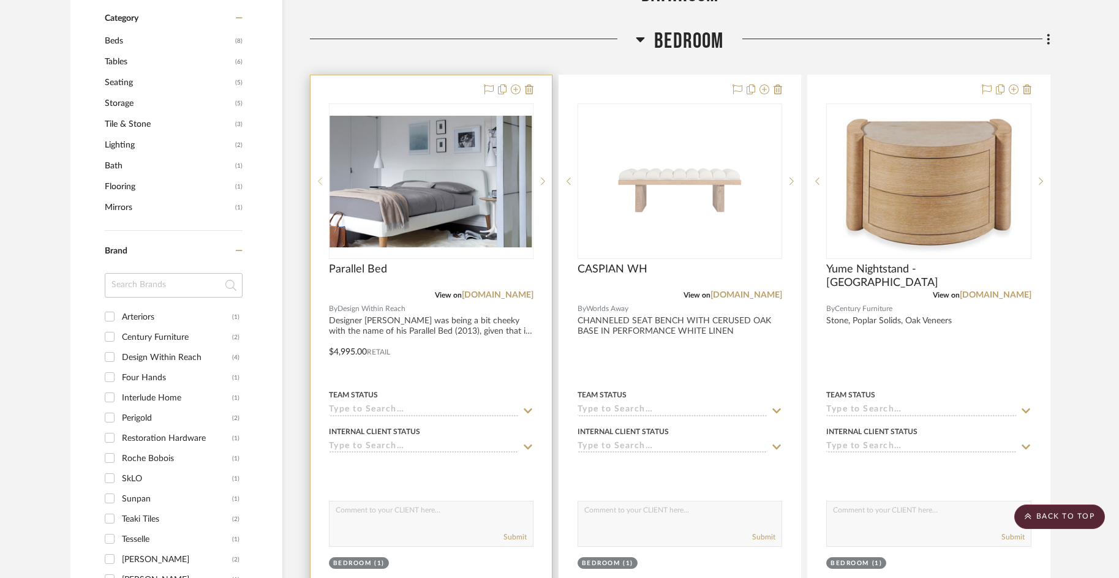
click at [317, 176] on div at bounding box center [319, 181] width 18 height 156
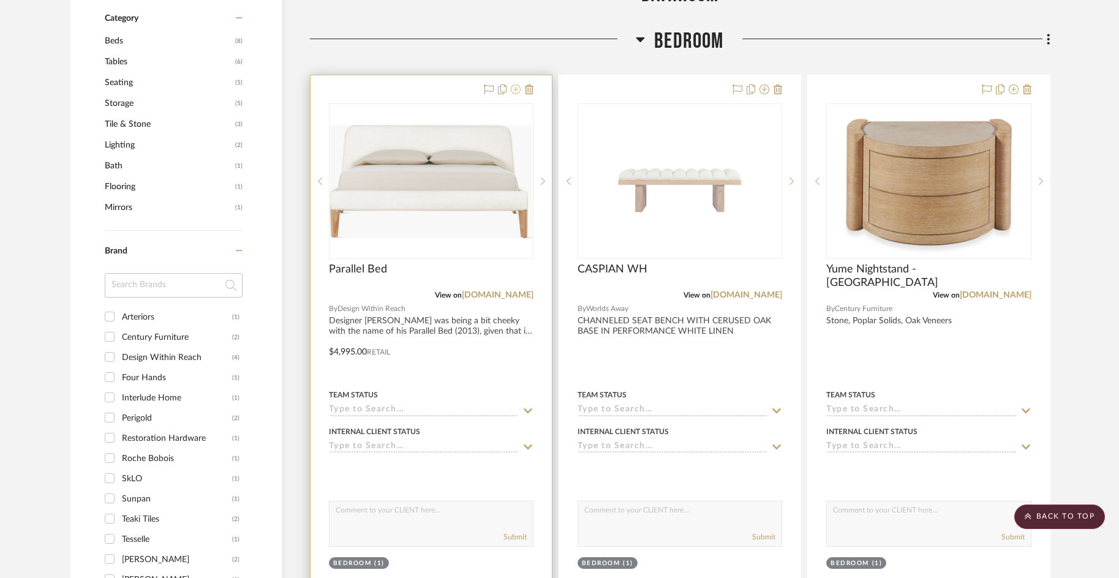
click at [516, 89] on icon at bounding box center [516, 89] width 10 height 10
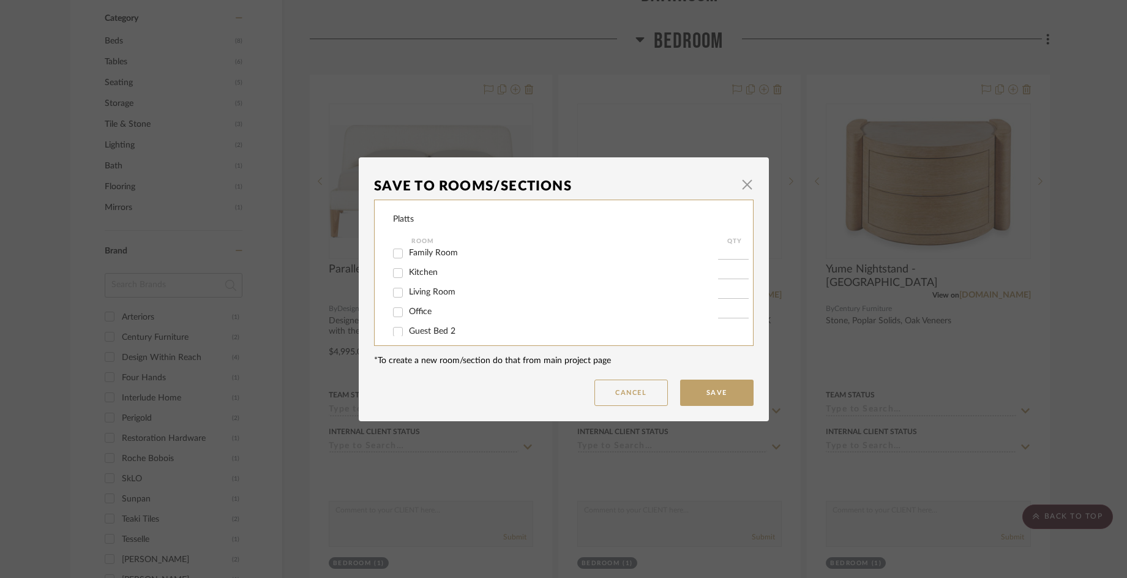
scroll to position [151, 0]
click at [429, 298] on label "Guest Bed 2" at bounding box center [563, 303] width 309 height 10
click at [393, 322] on input "Guest Bed 3" at bounding box center [398, 323] width 20 height 20
checkbox input "true"
type input "1"
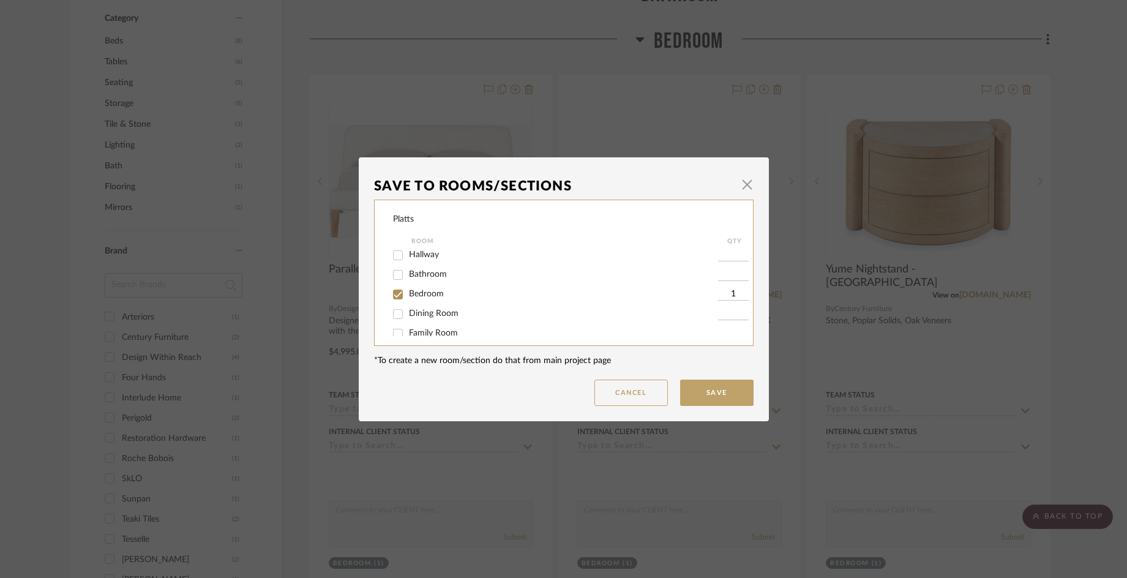
scroll to position [61, 0]
click at [393, 276] on input "Bedroom" at bounding box center [398, 276] width 20 height 20
checkbox input "false"
click at [709, 397] on button "Save" at bounding box center [716, 393] width 73 height 26
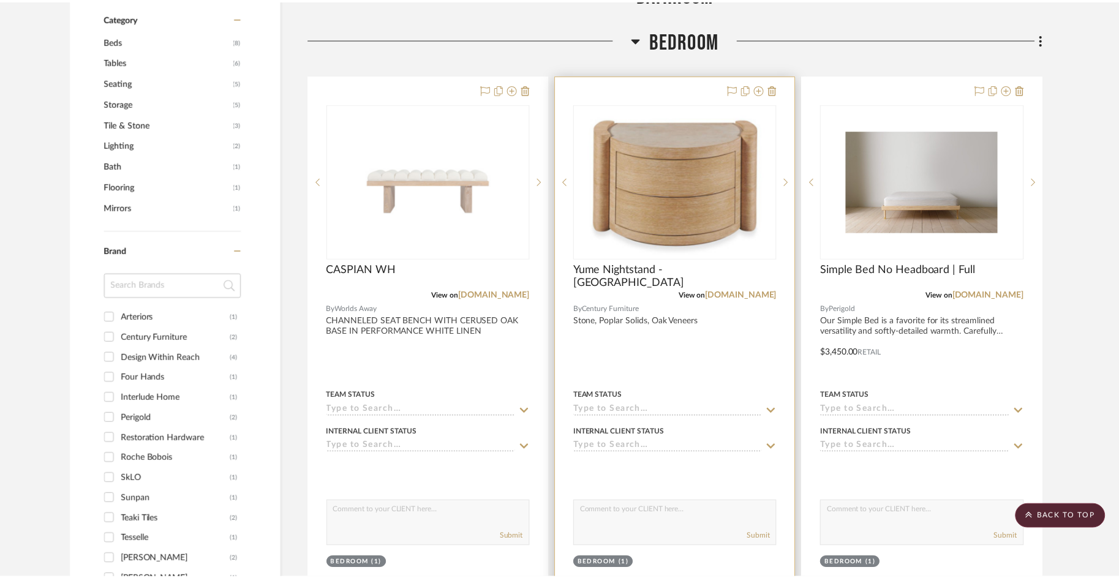
scroll to position [674, 0]
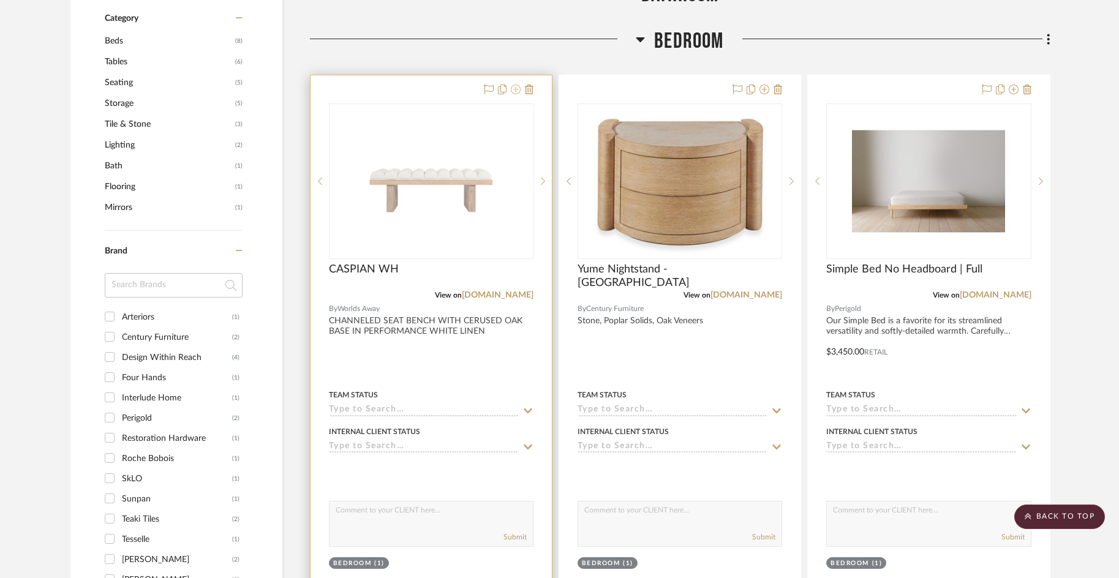
click at [515, 94] on icon at bounding box center [516, 89] width 10 height 10
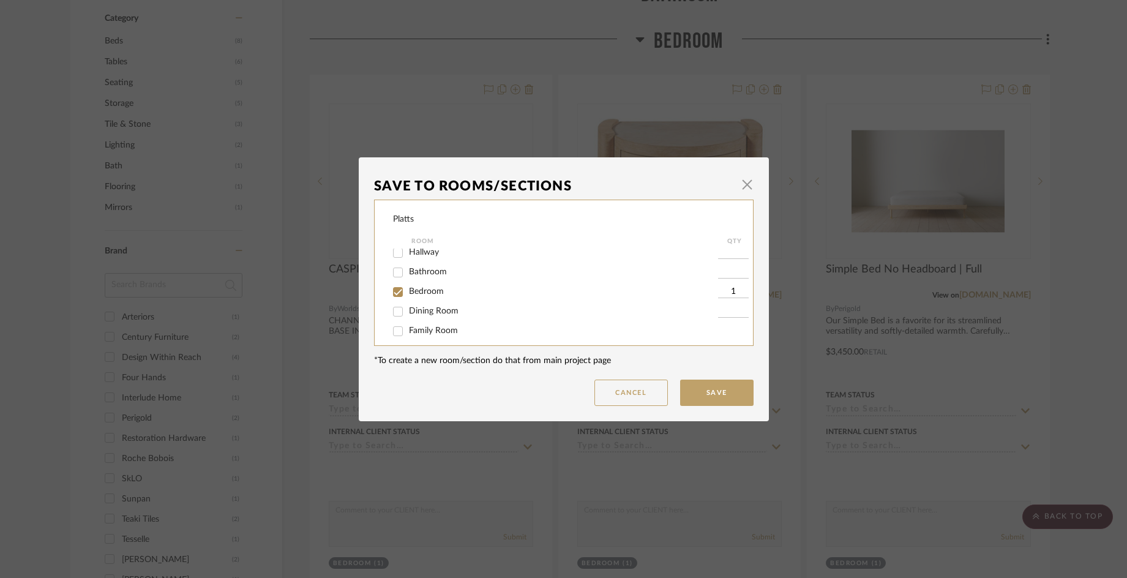
scroll to position [61, 0]
click at [394, 276] on input "Bedroom" at bounding box center [398, 276] width 20 height 20
checkbox input "false"
click at [393, 323] on input "Guest Bed 3" at bounding box center [398, 323] width 20 height 20
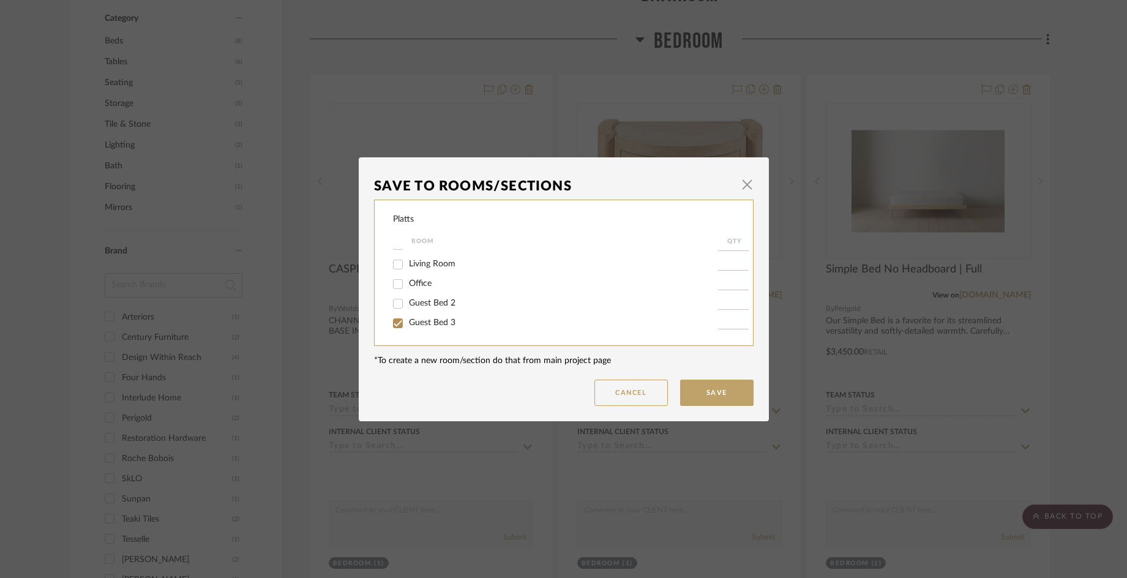
checkbox input "true"
type input "1"
click at [702, 395] on button "Save" at bounding box center [716, 393] width 73 height 26
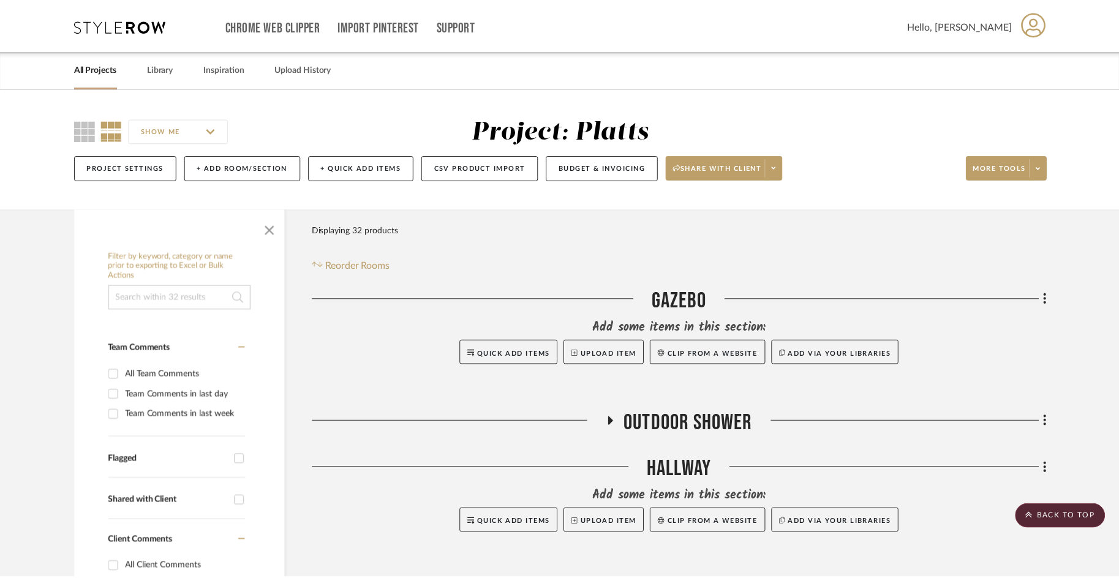
scroll to position [674, 0]
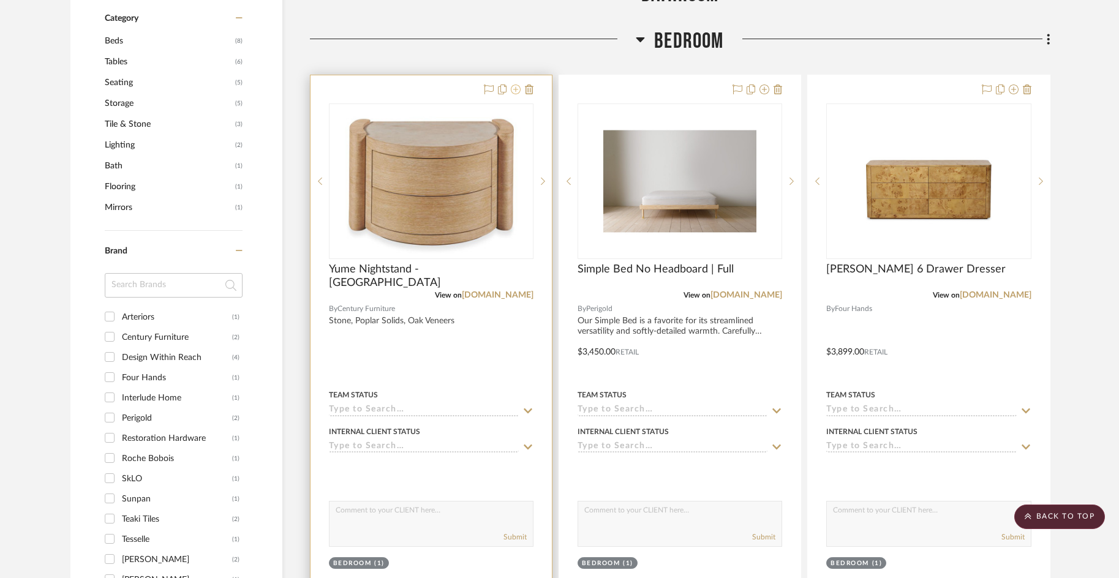
click at [516, 89] on icon at bounding box center [516, 89] width 10 height 10
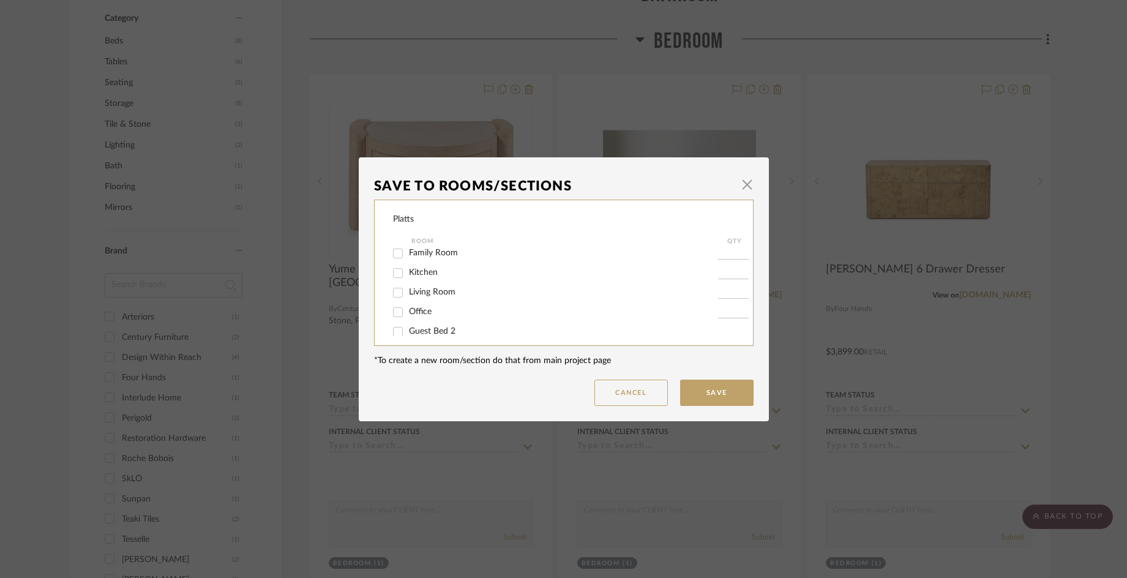
scroll to position [61, 0]
click at [395, 276] on input "Bedroom" at bounding box center [398, 276] width 20 height 20
checkbox input "false"
click at [394, 305] on input "Guest Bed 2" at bounding box center [398, 304] width 20 height 20
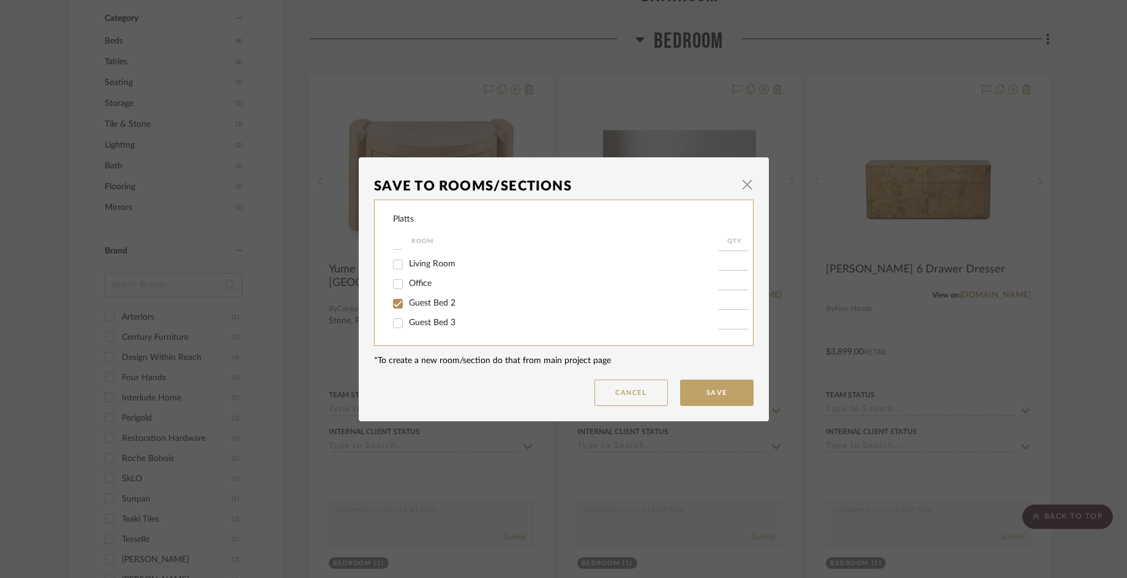
checkbox input "true"
type input "1"
click at [394, 307] on input "Guest Bed 2" at bounding box center [398, 304] width 20 height 20
checkbox input "false"
click at [394, 325] on input "Guest Bed 3" at bounding box center [398, 323] width 20 height 20
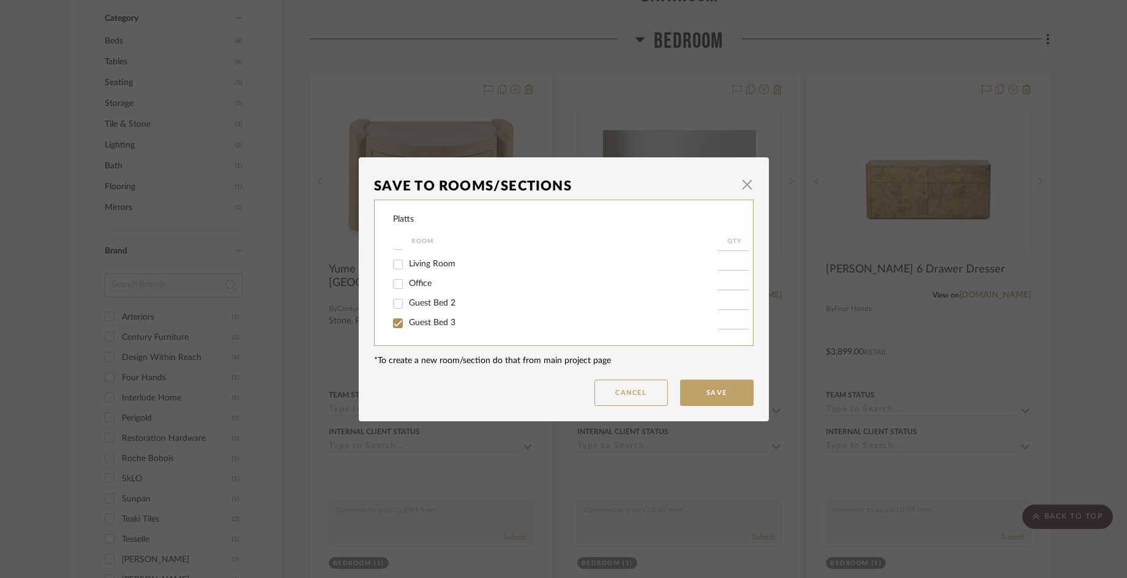
checkbox input "true"
type input "1"
click at [711, 394] on button "Save" at bounding box center [716, 393] width 73 height 26
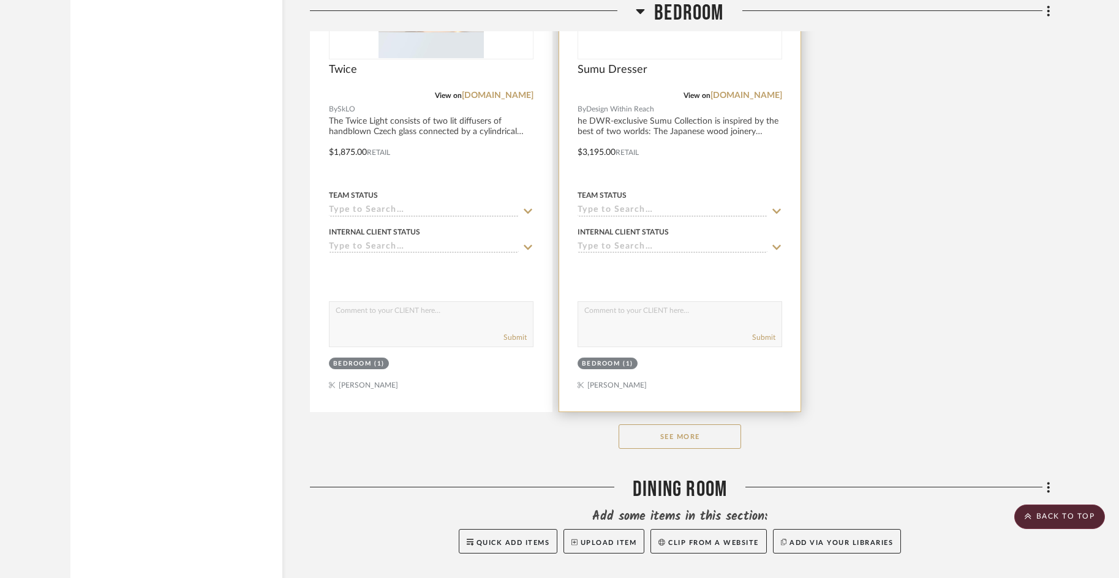
scroll to position [2021, 0]
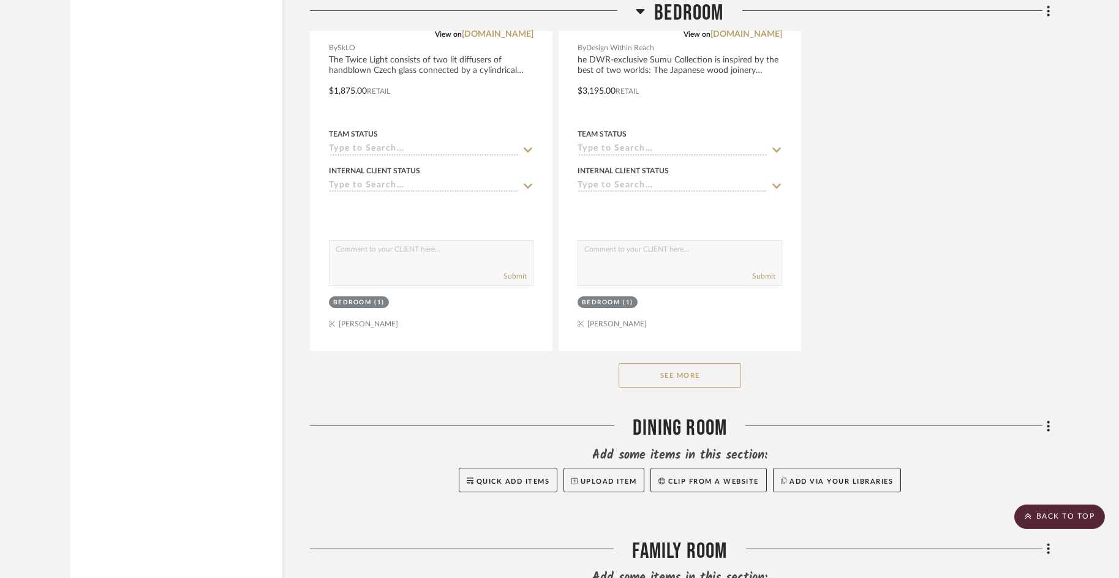
click at [691, 380] on button "See More" at bounding box center [679, 375] width 122 height 24
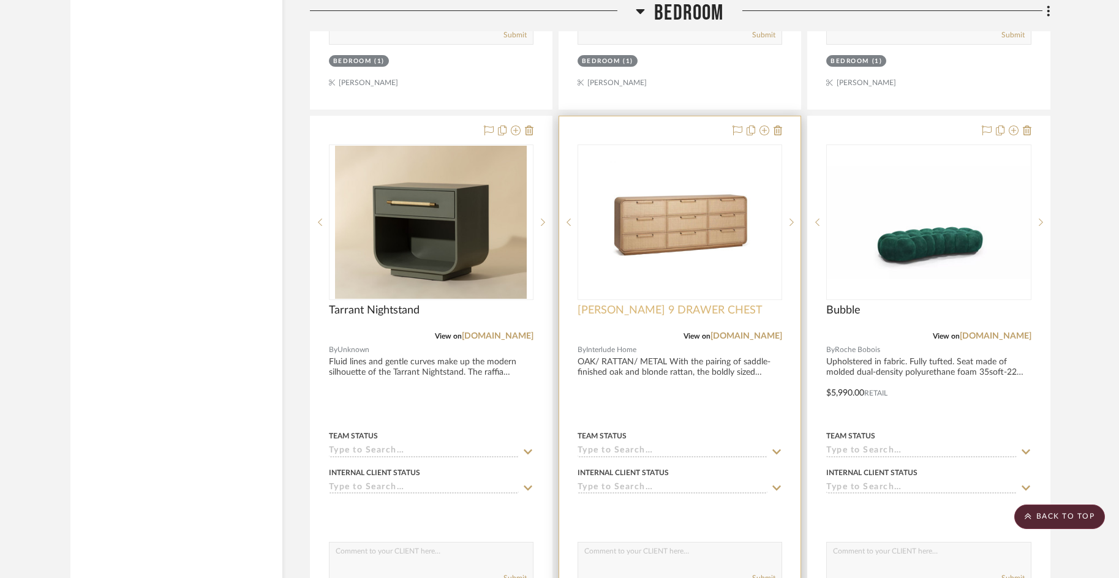
scroll to position [2265, 0]
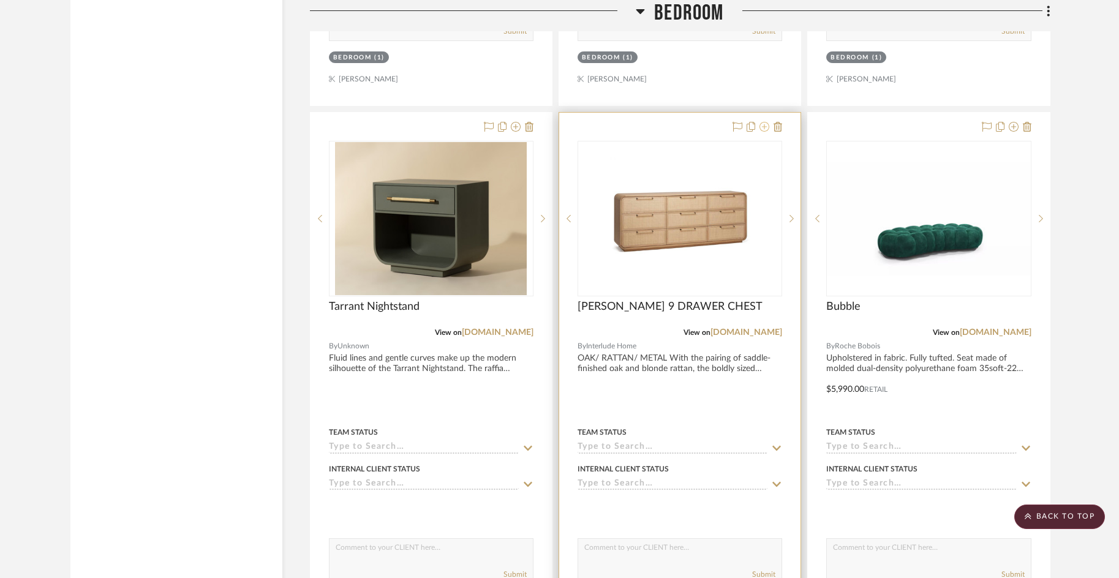
click at [762, 127] on icon at bounding box center [764, 127] width 10 height 10
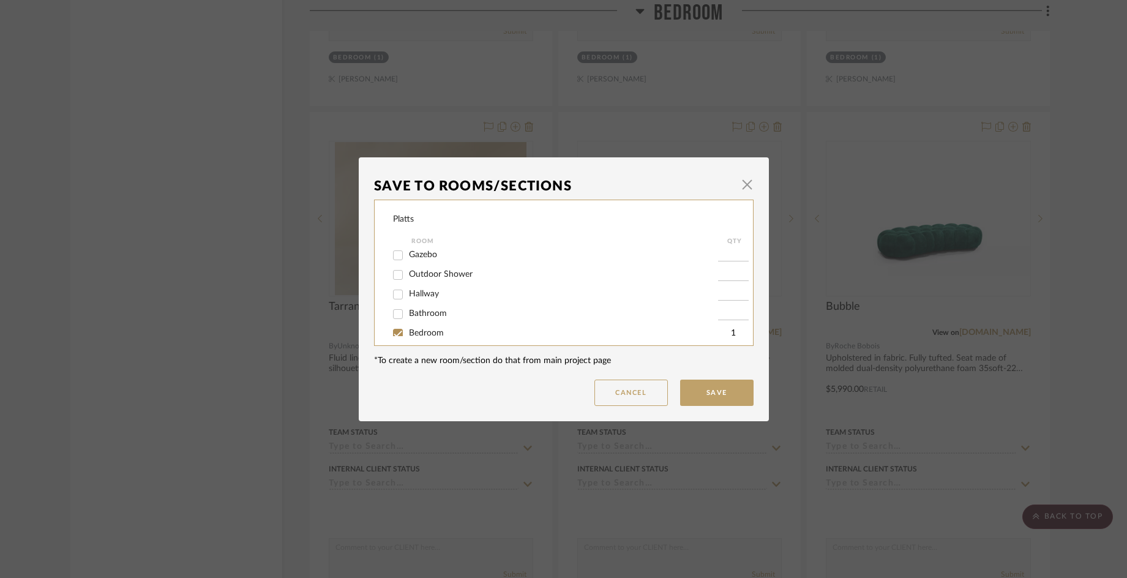
scroll to position [0, 0]
click at [394, 274] on input "Bedroom" at bounding box center [398, 276] width 20 height 20
checkbox input "false"
click at [394, 304] on input "Guest Bed 2" at bounding box center [398, 304] width 20 height 20
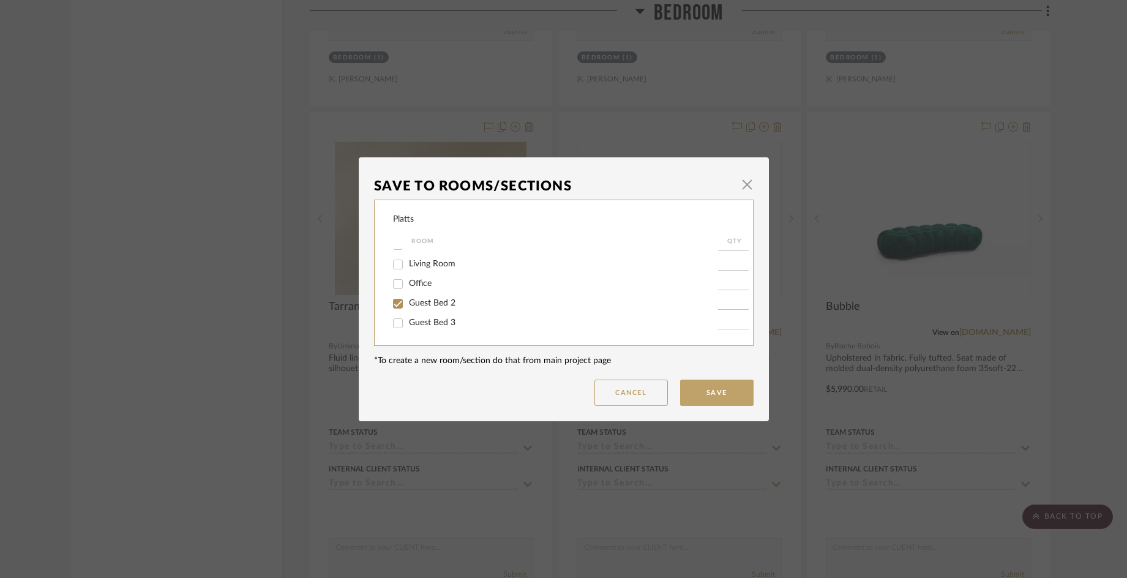
checkbox input "true"
type input "1"
click at [714, 399] on button "Save" at bounding box center [716, 393] width 73 height 26
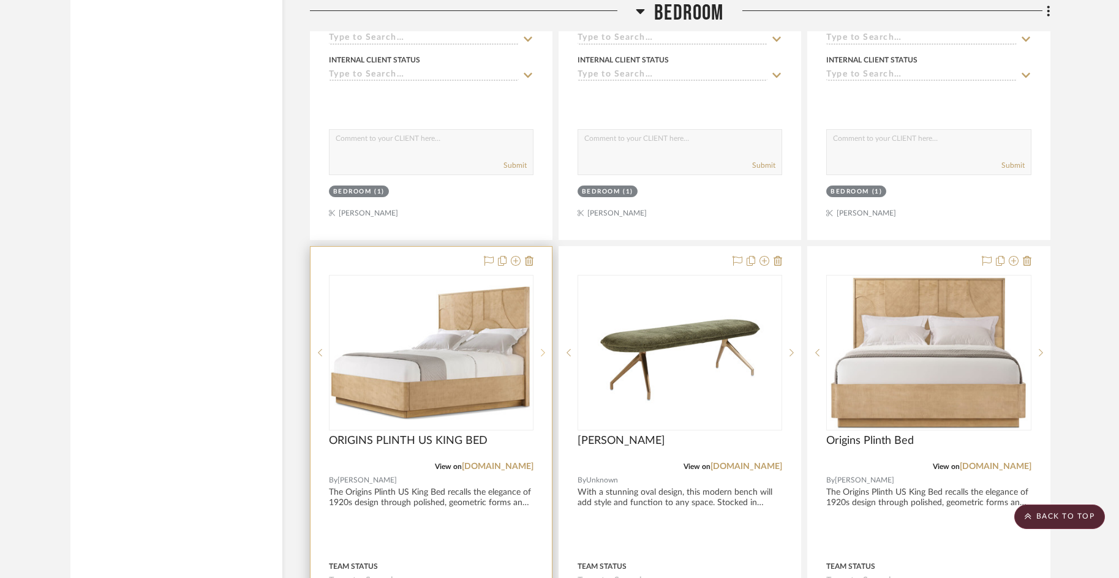
scroll to position [2694, 0]
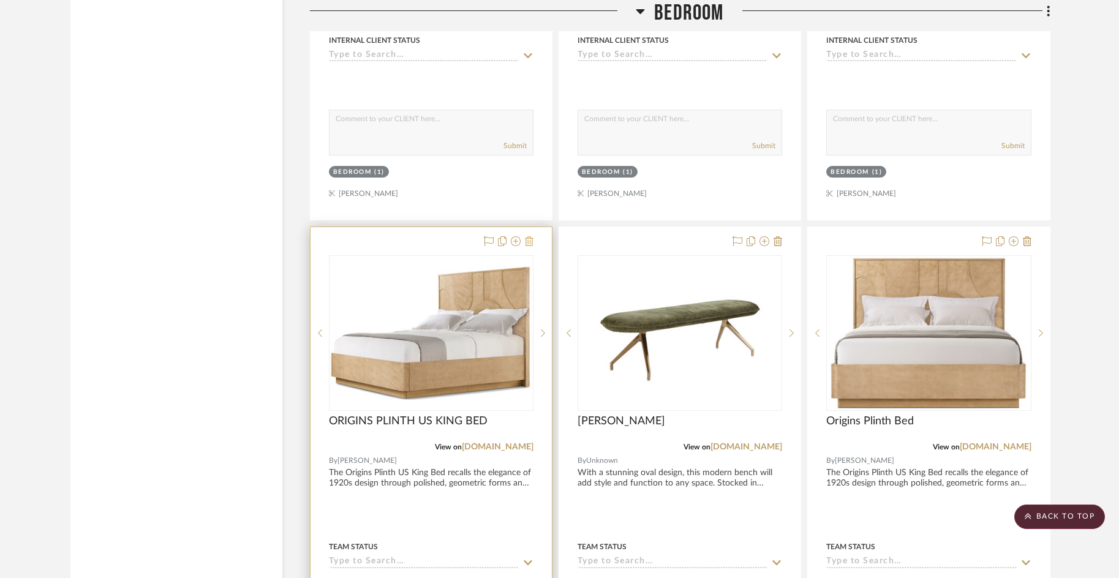
click at [530, 242] on icon at bounding box center [529, 241] width 9 height 10
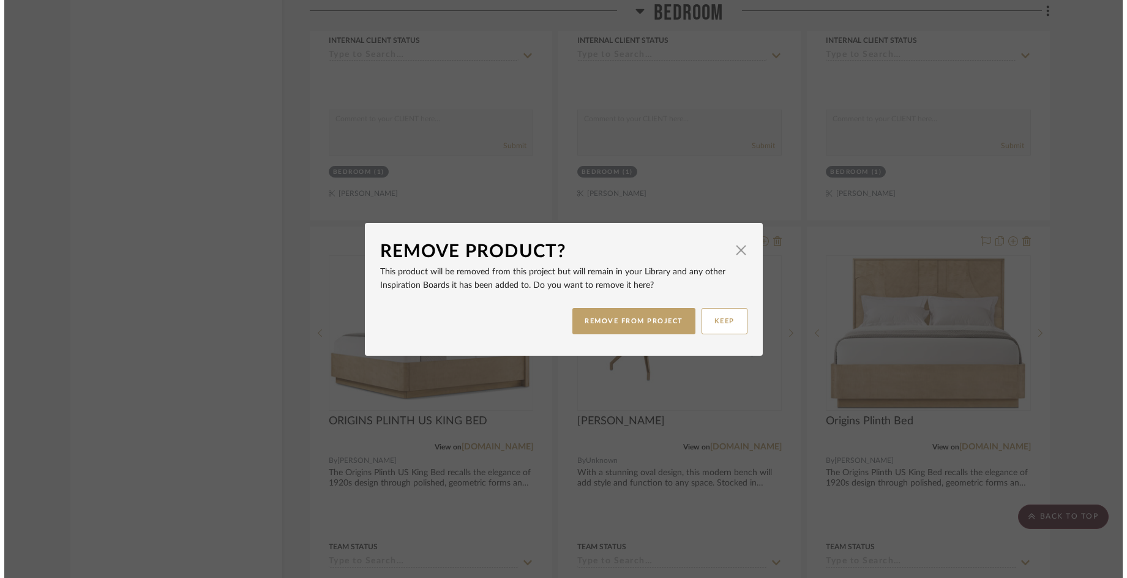
scroll to position [0, 0]
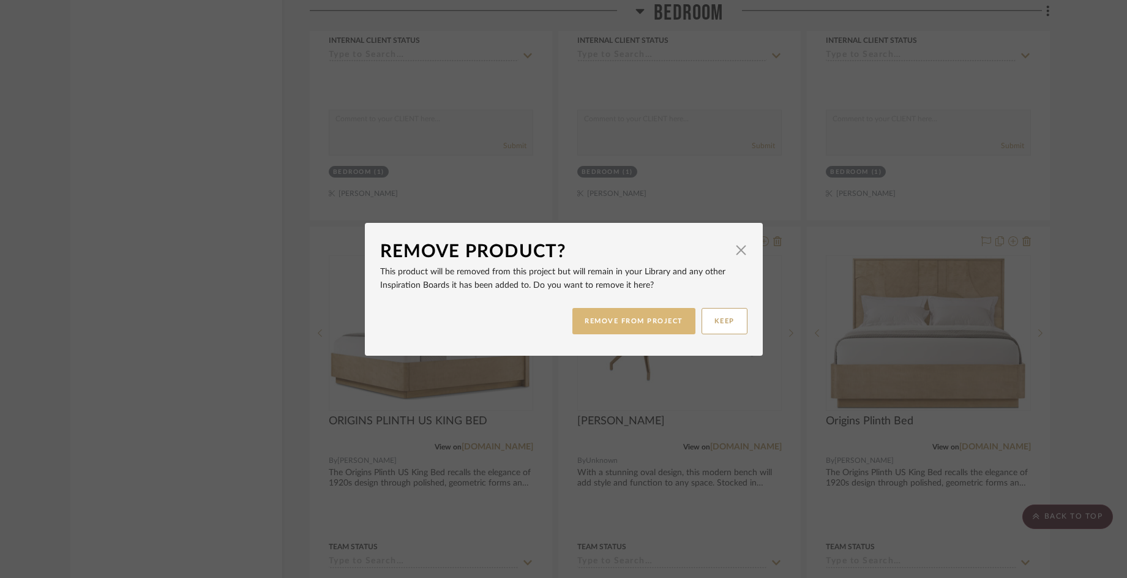
click at [650, 323] on button "REMOVE FROM PROJECT" at bounding box center [633, 321] width 123 height 26
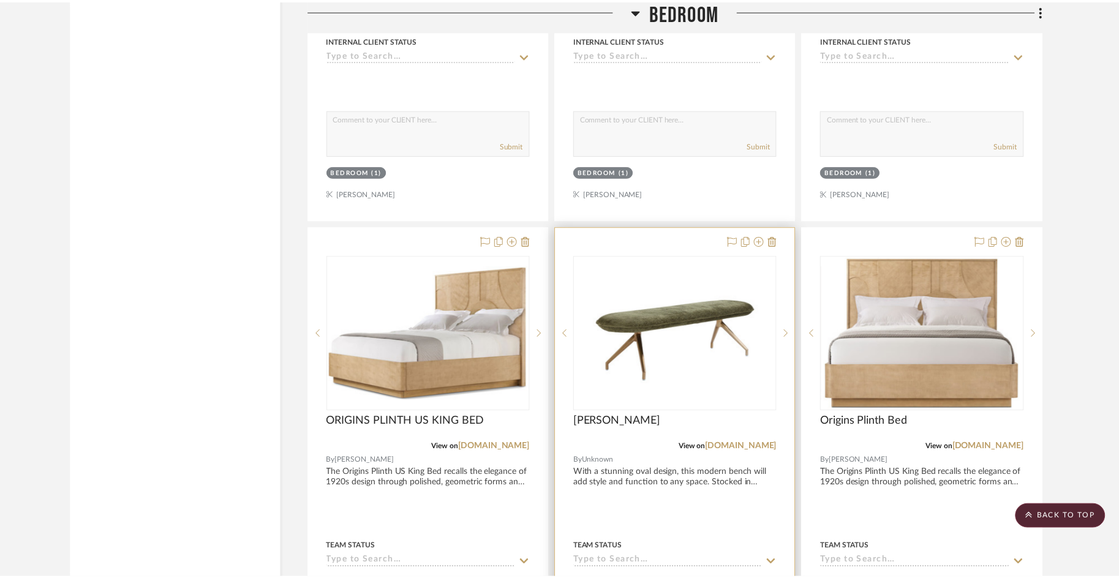
scroll to position [2694, 0]
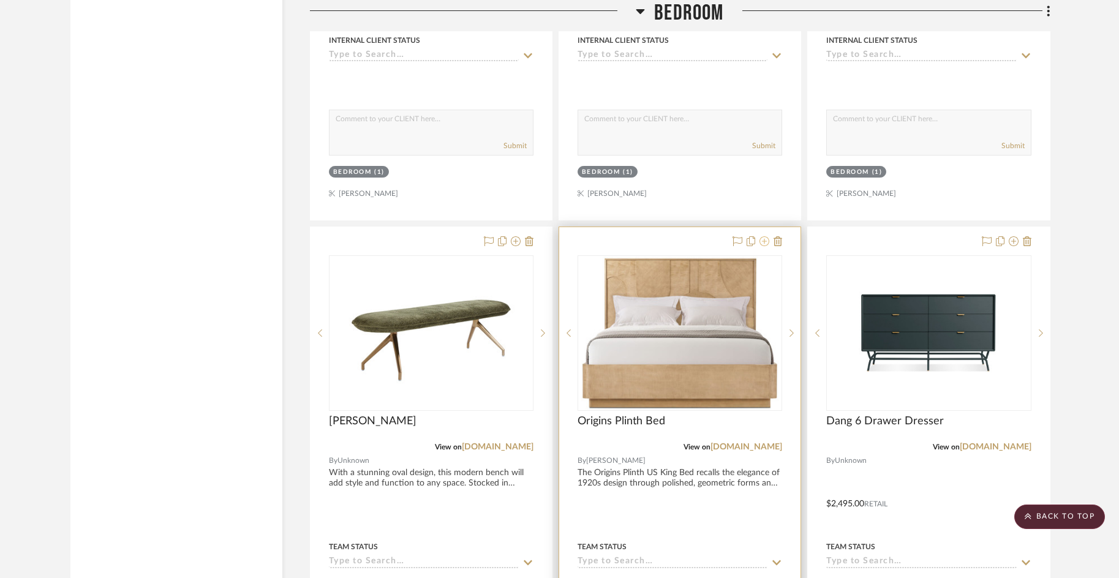
click at [764, 242] on icon at bounding box center [764, 241] width 10 height 10
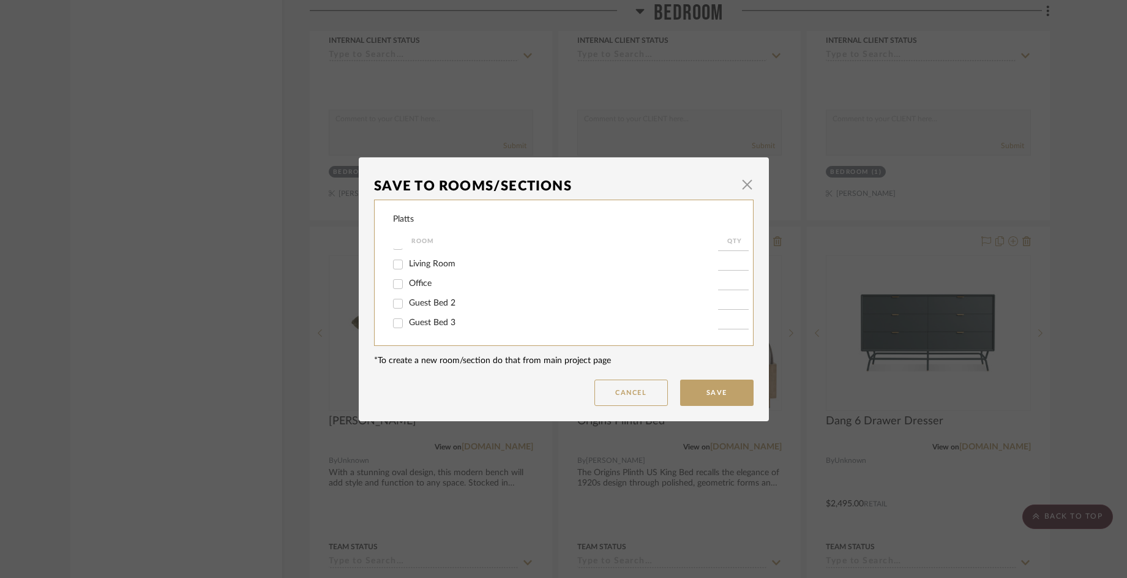
scroll to position [28, 0]
click at [395, 311] on input "Bedroom" at bounding box center [398, 309] width 20 height 20
checkbox input "false"
click at [397, 305] on input "Guest Bed 2" at bounding box center [398, 304] width 20 height 20
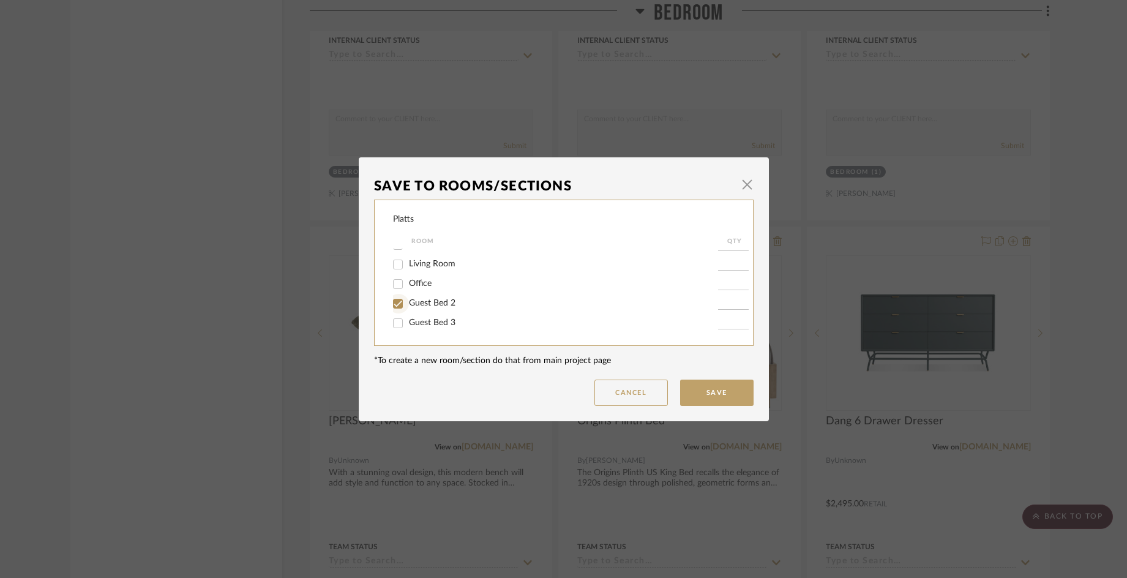
checkbox input "true"
type input "1"
click at [694, 389] on button "Save" at bounding box center [716, 393] width 73 height 26
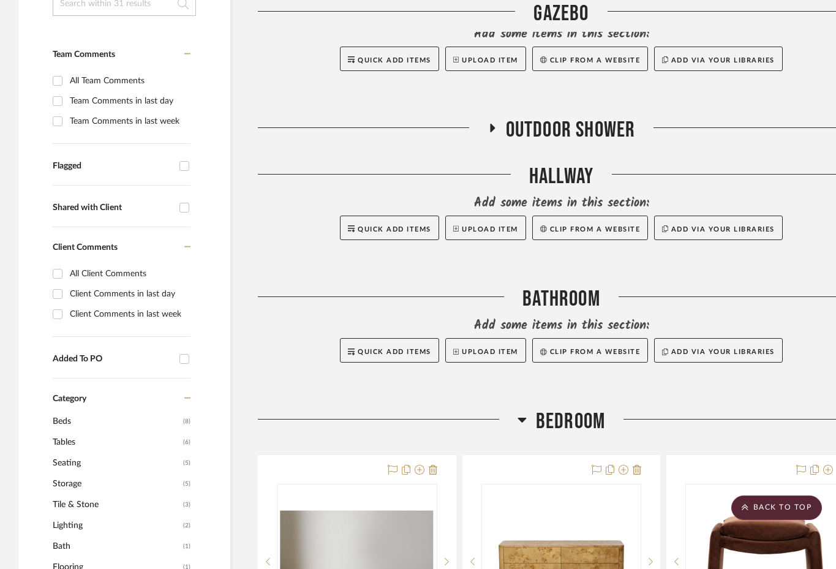
scroll to position [429, 0]
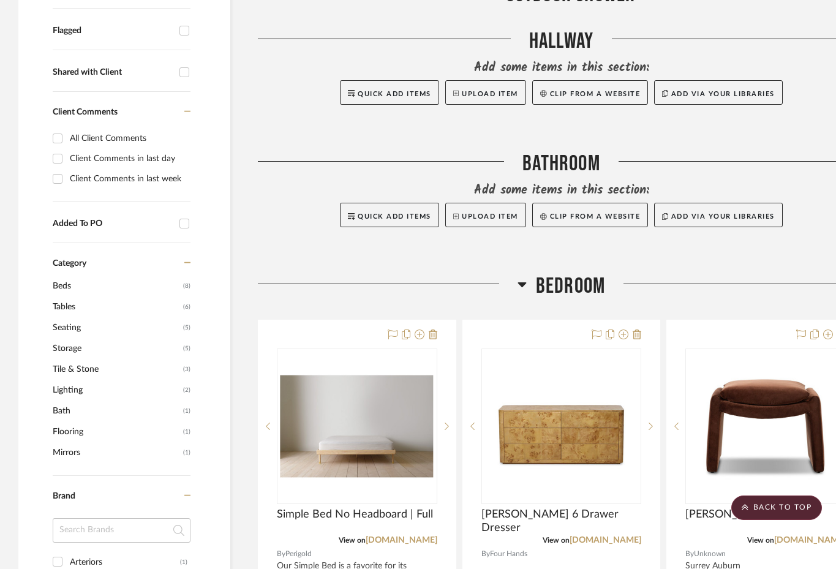
click at [523, 285] on icon at bounding box center [521, 284] width 9 height 15
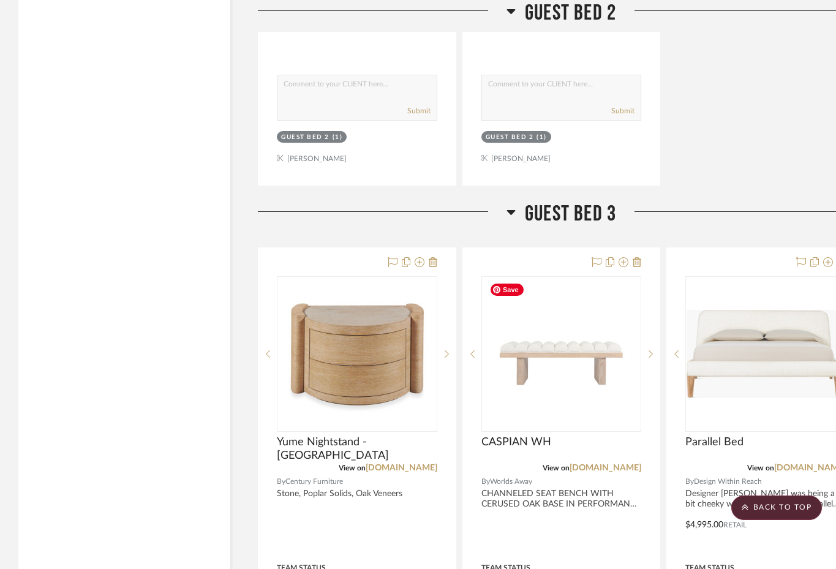
scroll to position [1653, 0]
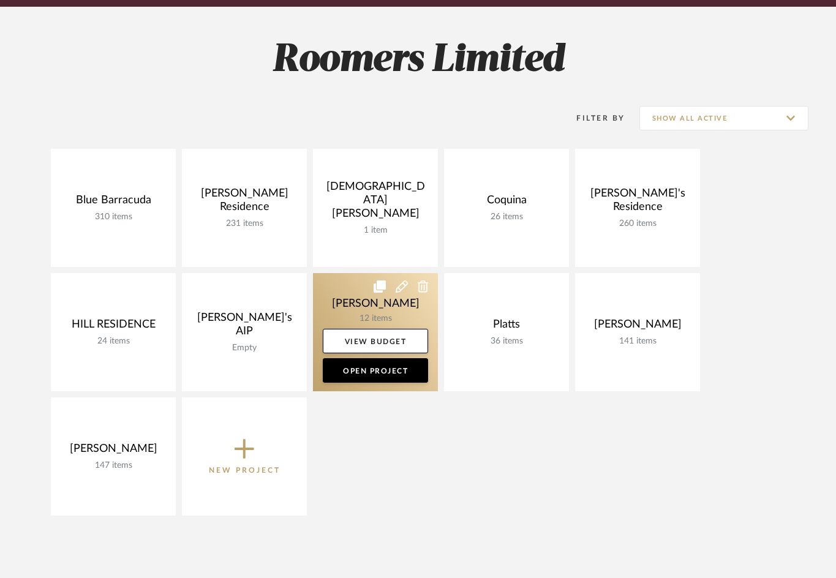
scroll to position [184, 0]
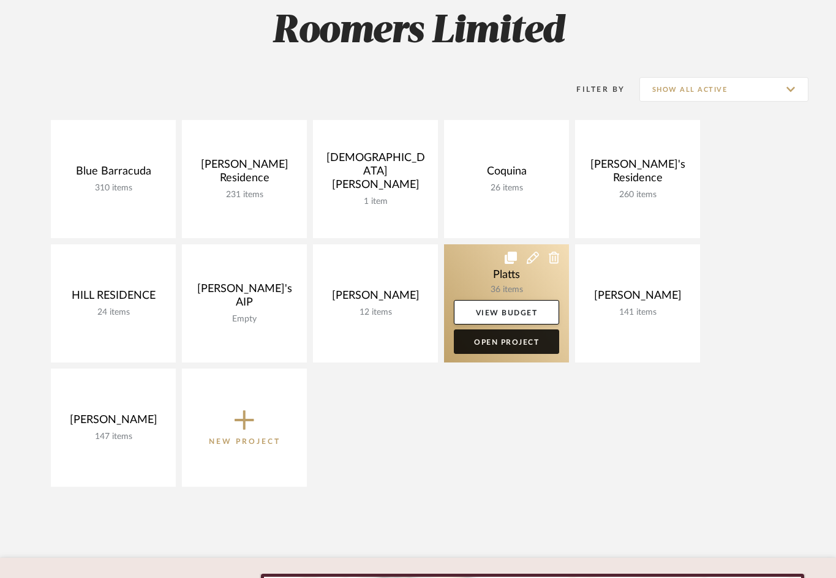
click at [482, 345] on link "Open Project" at bounding box center [506, 341] width 105 height 24
